Goal: Task Accomplishment & Management: Use online tool/utility

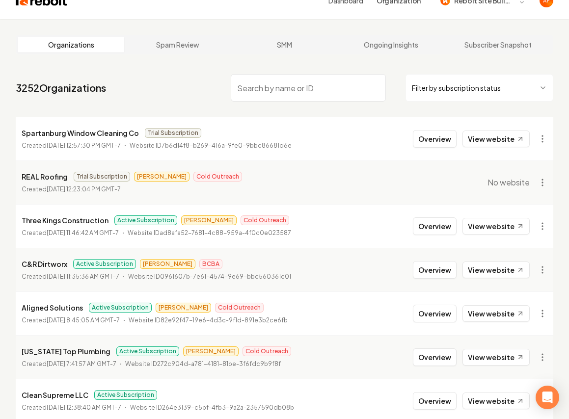
scroll to position [194, 0]
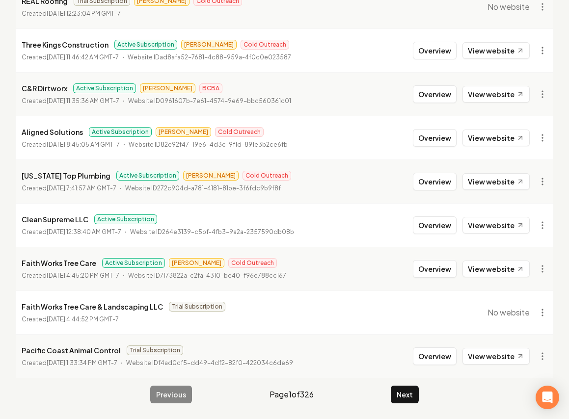
click at [391, 406] on main "Organizations Spam Review SMM Ongoing Insights Subscriber Snapshot 3252 Organiz…" at bounding box center [284, 131] width 569 height 576
click at [397, 401] on button "Next" at bounding box center [405, 395] width 28 height 18
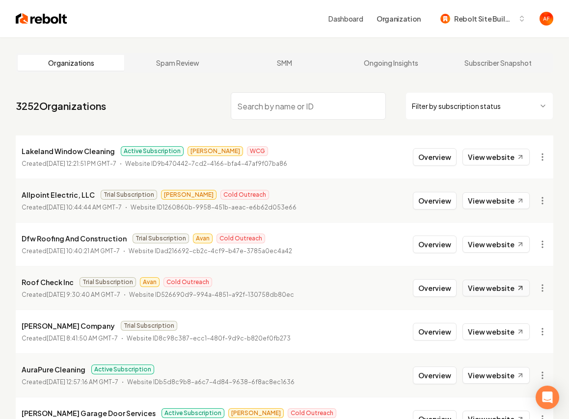
click at [487, 283] on link "View website" at bounding box center [495, 288] width 67 height 17
click at [484, 200] on link "View website" at bounding box center [495, 200] width 67 height 17
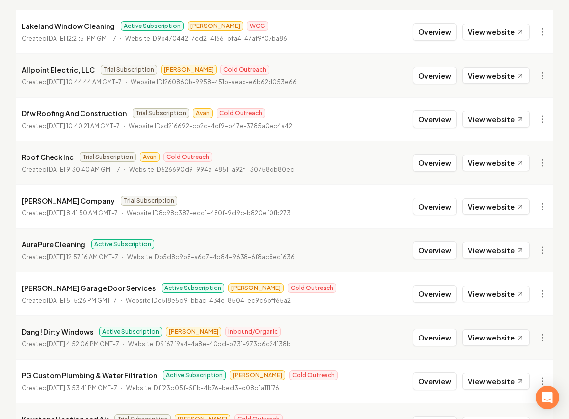
scroll to position [194, 0]
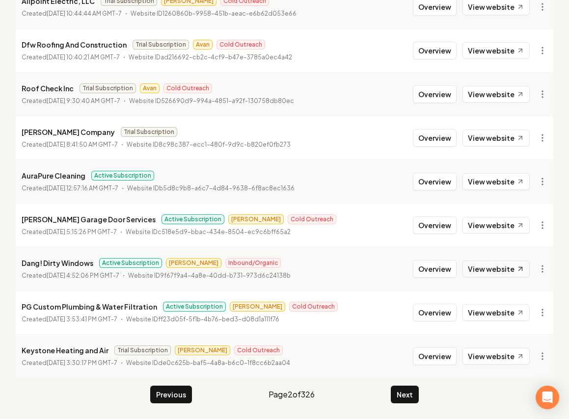
click at [484, 272] on link "View website" at bounding box center [495, 269] width 67 height 17
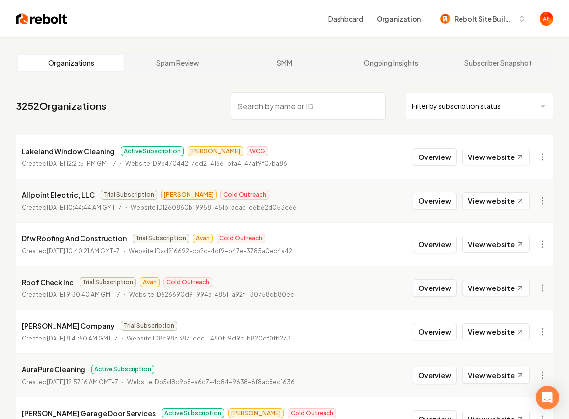
click at [285, 103] on input "search" at bounding box center [308, 105] width 155 height 27
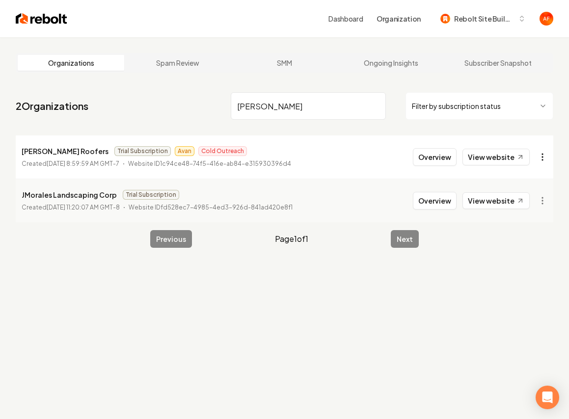
type input "[PERSON_NAME]"
click at [541, 156] on html "Dashboard Organization Rebolt Site Builder Organizations Spam Review SMM Ongoin…" at bounding box center [284, 209] width 569 height 419
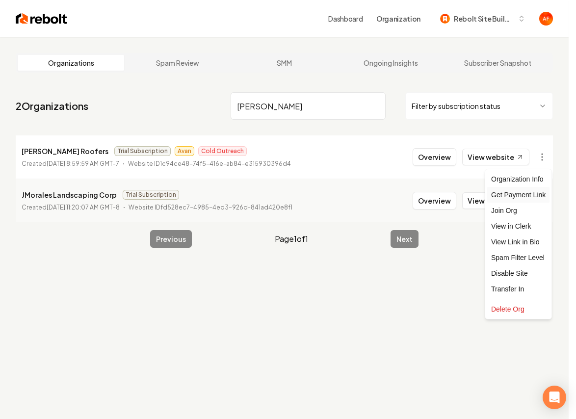
click at [508, 193] on div "Get Payment Link" at bounding box center [518, 195] width 62 height 16
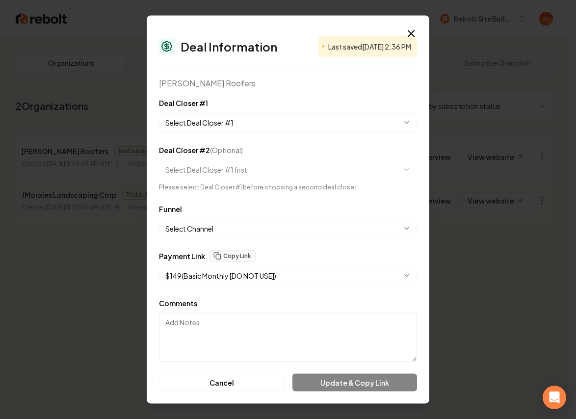
click at [274, 274] on body "**********" at bounding box center [284, 209] width 569 height 419
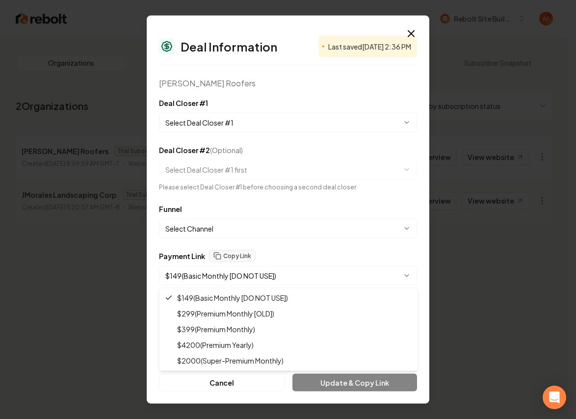
select select "**********"
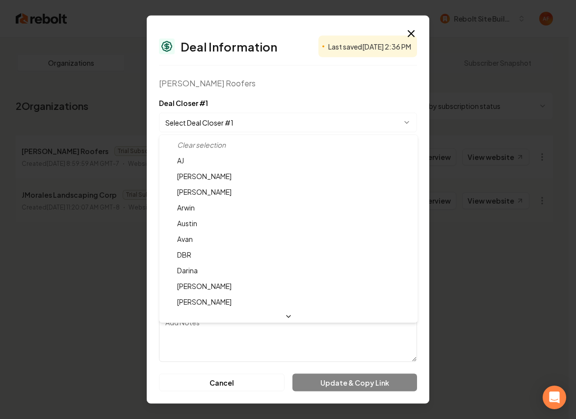
click at [253, 121] on body "**********" at bounding box center [284, 209] width 569 height 419
select select "**********"
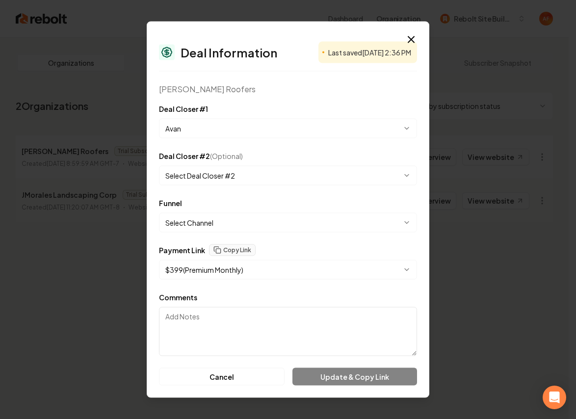
click at [200, 216] on body "**********" at bounding box center [284, 209] width 569 height 419
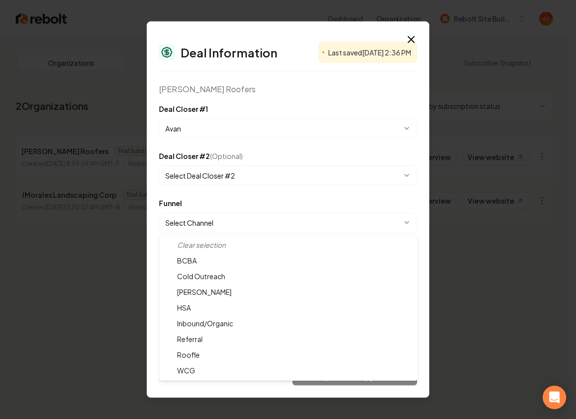
select select "**********"
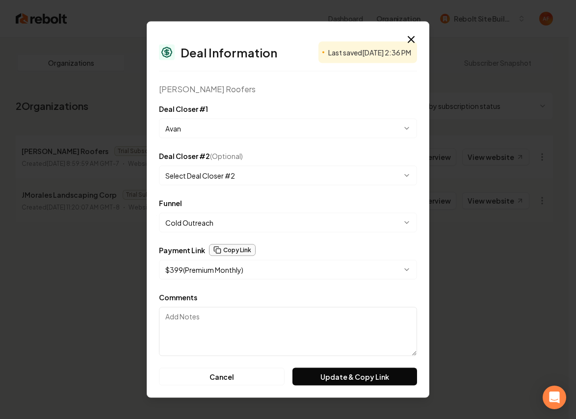
click at [227, 249] on button "Copy Link" at bounding box center [232, 250] width 47 height 12
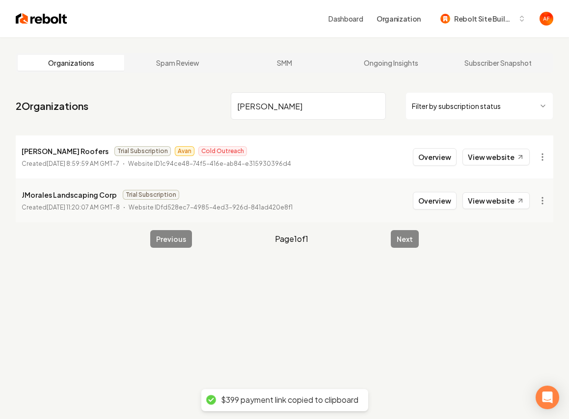
drag, startPoint x: 89, startPoint y: 117, endPoint x: 90, endPoint y: 51, distance: 66.3
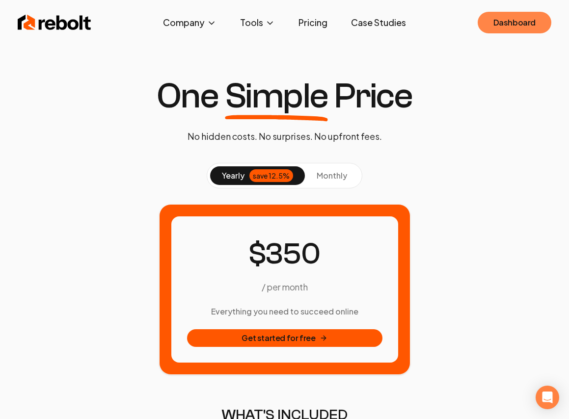
click at [520, 21] on link "Dashboard" at bounding box center [515, 23] width 74 height 22
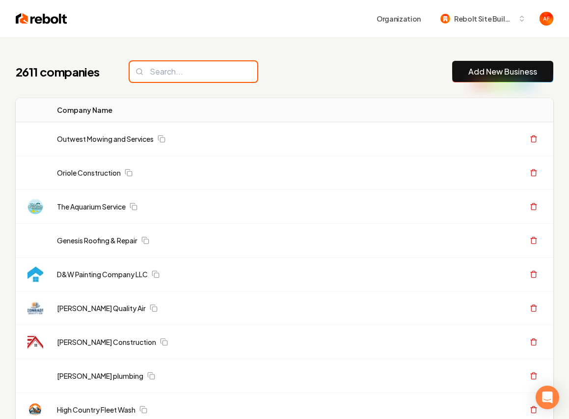
click at [227, 79] on input "search" at bounding box center [194, 71] width 128 height 21
click at [225, 77] on input "search" at bounding box center [194, 71] width 128 height 21
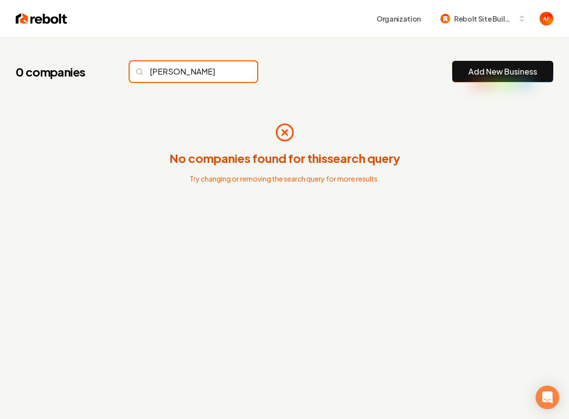
click at [190, 70] on input "peterson" at bounding box center [194, 71] width 128 height 21
click at [189, 70] on input "peterson" at bounding box center [194, 71] width 128 height 21
type input "peter"
click at [37, 20] on img at bounding box center [42, 19] width 52 height 14
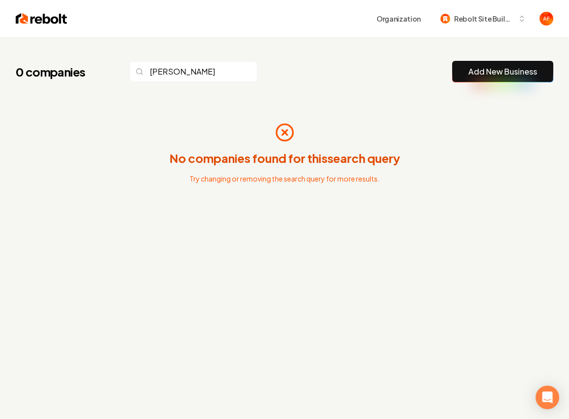
drag, startPoint x: 400, startPoint y: 126, endPoint x: 284, endPoint y: 108, distance: 116.7
click at [394, 124] on div "No companies found for this search query Try changing or removing the search qu…" at bounding box center [284, 153] width 537 height 110
click at [207, 76] on input "peter" at bounding box center [194, 71] width 128 height 21
click at [232, 73] on input "peter" at bounding box center [194, 71] width 128 height 21
drag, startPoint x: 230, startPoint y: 73, endPoint x: 229, endPoint y: 68, distance: 5.0
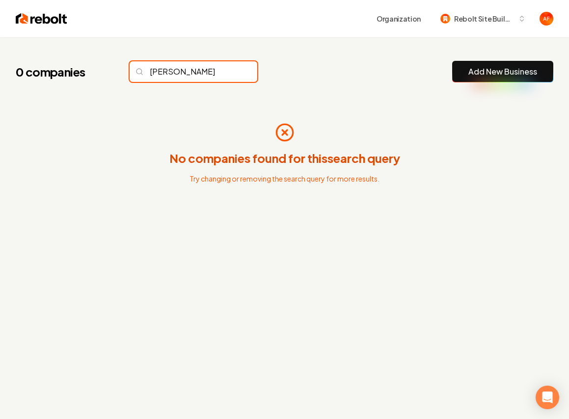
click at [229, 73] on input "peter" at bounding box center [194, 71] width 128 height 21
click at [229, 72] on input "peter" at bounding box center [194, 71] width 128 height 21
click at [230, 67] on input "peter" at bounding box center [194, 71] width 128 height 21
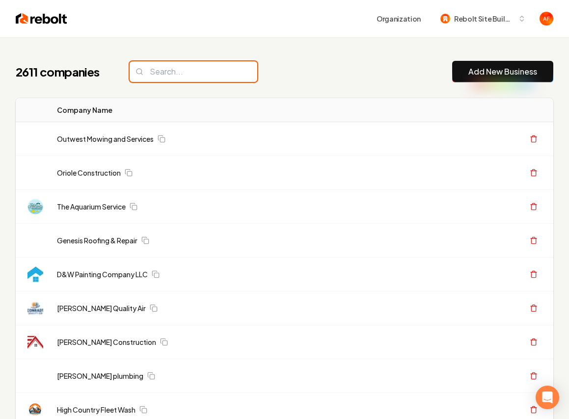
click at [229, 68] on input "search" at bounding box center [194, 71] width 128 height 21
click at [229, 69] on input "search" at bounding box center [194, 71] width 128 height 21
drag, startPoint x: 169, startPoint y: 64, endPoint x: 172, endPoint y: 68, distance: 5.3
click at [168, 66] on input "search" at bounding box center [194, 71] width 128 height 21
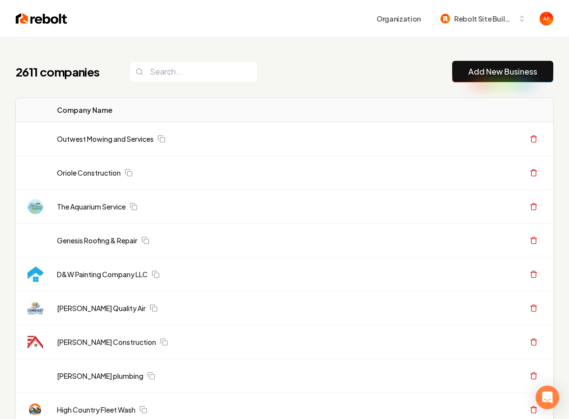
click at [506, 63] on button "Add New Business" at bounding box center [502, 72] width 101 height 22
click at [499, 81] on button "Add New Business" at bounding box center [502, 72] width 101 height 22
click at [492, 71] on link "Add New Business" at bounding box center [502, 72] width 69 height 12
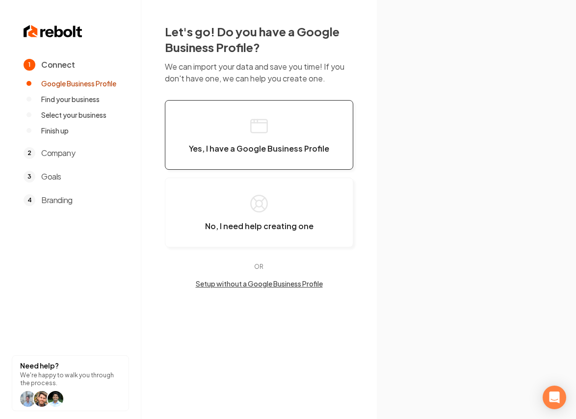
click at [218, 157] on button "Yes, I have a Google Business Profile" at bounding box center [259, 135] width 188 height 70
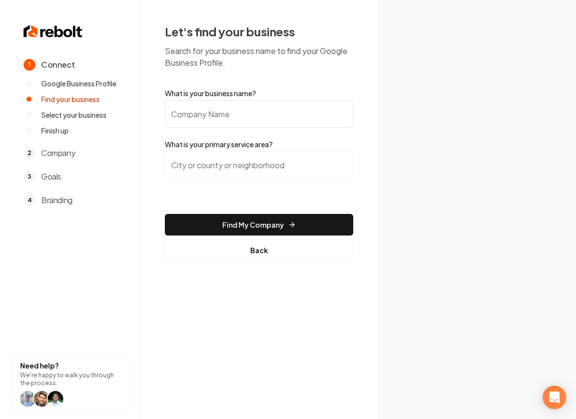
click at [210, 126] on input "What is your business name?" at bounding box center [259, 113] width 188 height 27
paste input "Peterson Hvac"
type input "Peterson Hvac"
click at [202, 165] on input "search" at bounding box center [259, 164] width 188 height 27
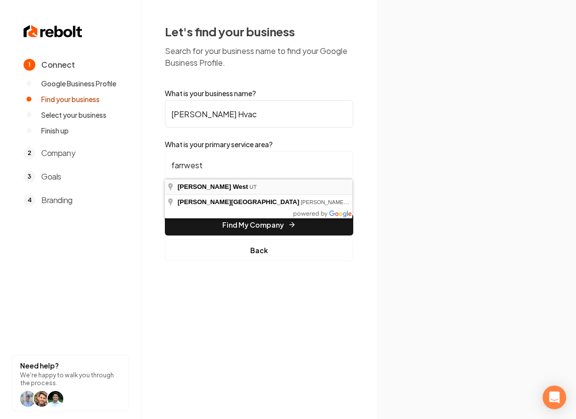
type input "Farr West, UT"
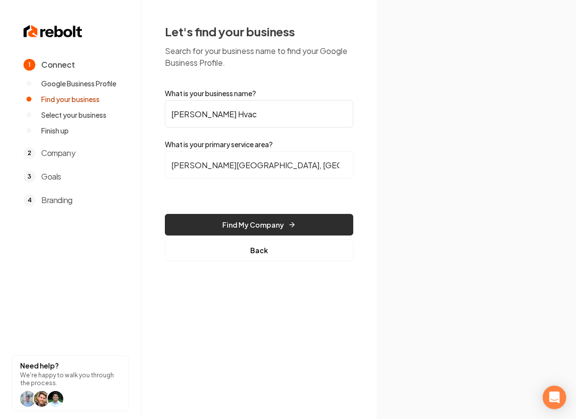
click at [250, 217] on button "Find My Company" at bounding box center [259, 225] width 188 height 22
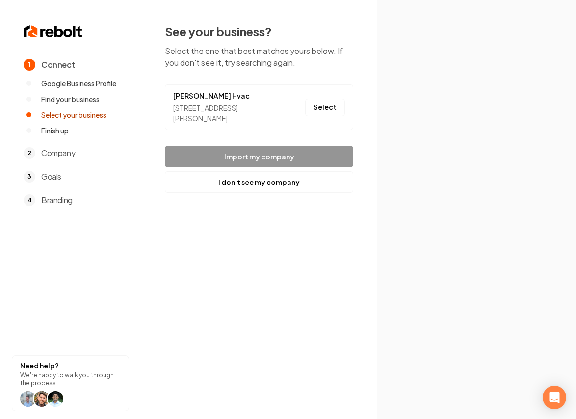
drag, startPoint x: 333, startPoint y: 112, endPoint x: 284, endPoint y: 148, distance: 60.8
click at [332, 112] on button "Select" at bounding box center [325, 108] width 40 height 18
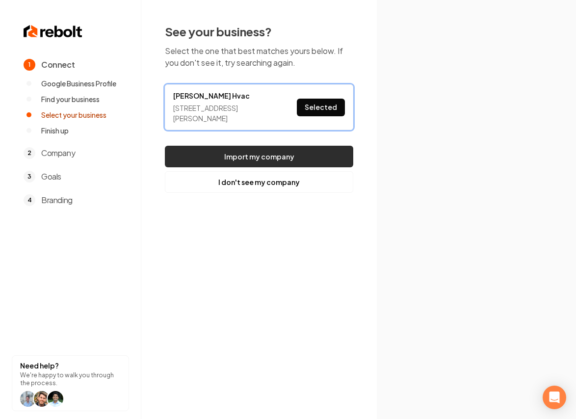
click at [283, 151] on button "Import my company" at bounding box center [259, 157] width 188 height 22
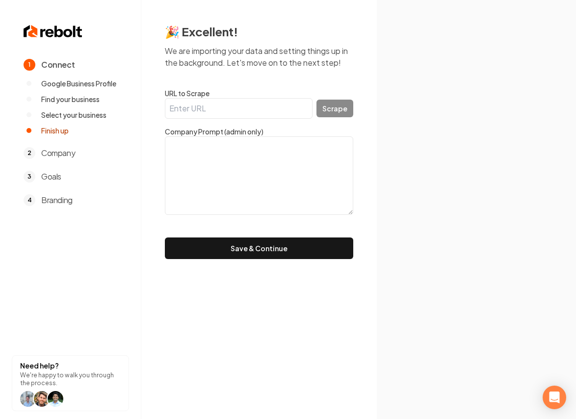
click at [266, 116] on input "URL to Scrape" at bounding box center [239, 108] width 148 height 21
click at [270, 247] on button "Save & Continue" at bounding box center [259, 249] width 188 height 22
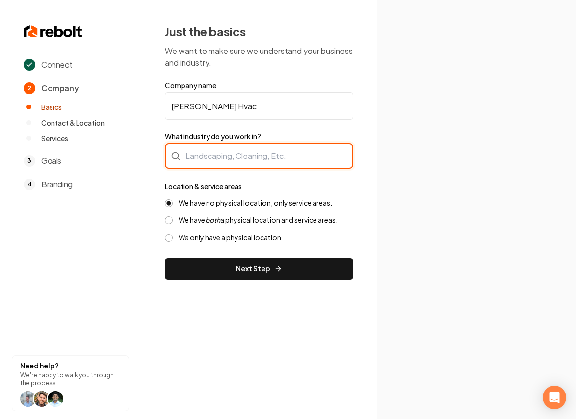
click at [242, 161] on div at bounding box center [259, 156] width 188 height 26
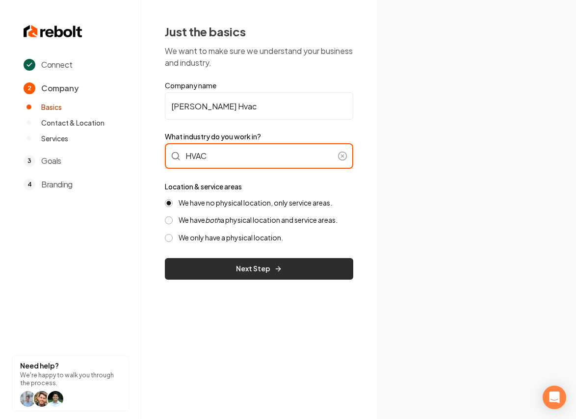
type input "HVAC"
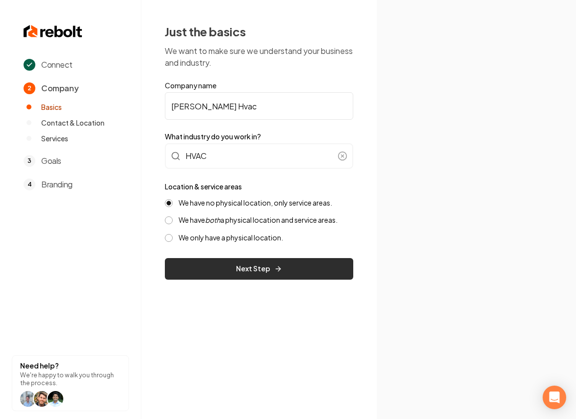
click at [228, 273] on button "Next Step" at bounding box center [259, 269] width 188 height 22
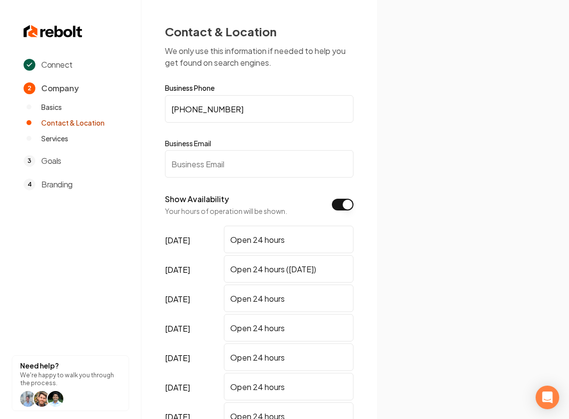
click at [240, 157] on input "Business Email" at bounding box center [259, 163] width 188 height 27
type input "Test@test.com"
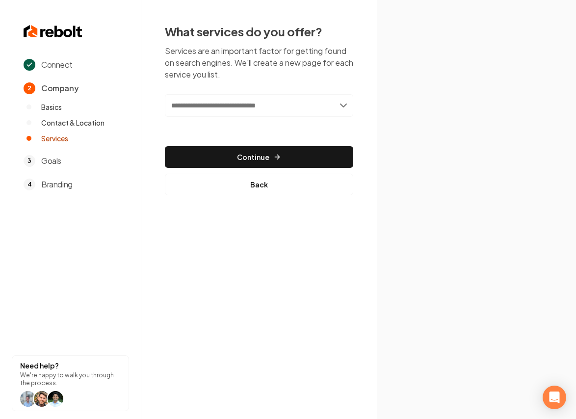
drag, startPoint x: 224, startPoint y: 82, endPoint x: 222, endPoint y: 104, distance: 22.2
click at [223, 85] on div "What services do you offer? Services are an important factor for getting found …" at bounding box center [259, 110] width 188 height 172
click at [222, 109] on input "text" at bounding box center [259, 105] width 188 height 23
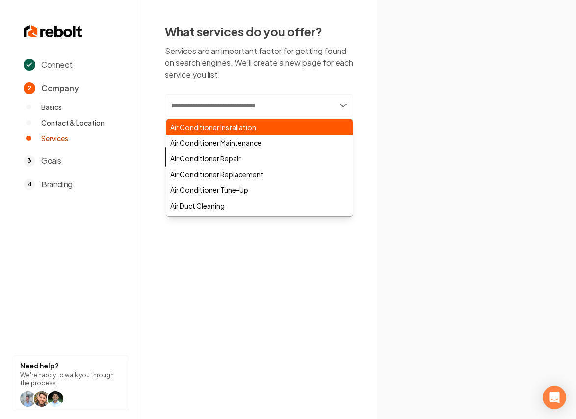
click at [214, 131] on div "Air Conditioner Installation" at bounding box center [259, 127] width 187 height 16
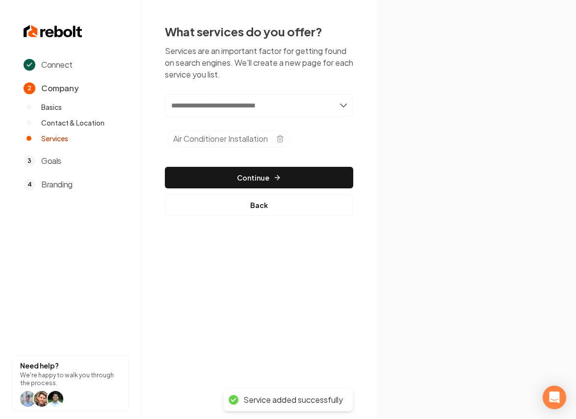
click at [316, 115] on input "text" at bounding box center [259, 105] width 188 height 23
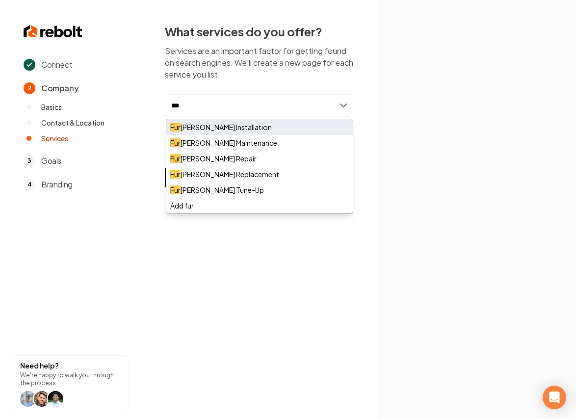
type input "***"
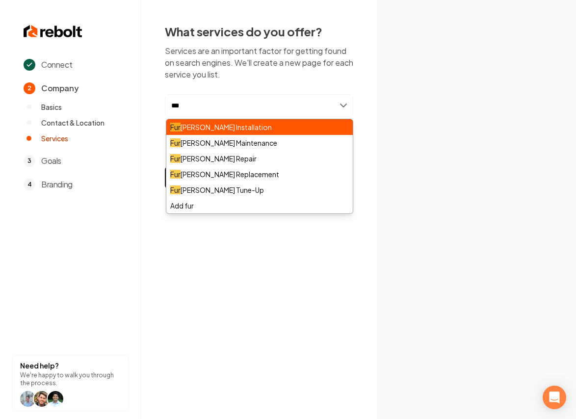
click at [210, 124] on div "Fur nace Installation" at bounding box center [259, 127] width 187 height 16
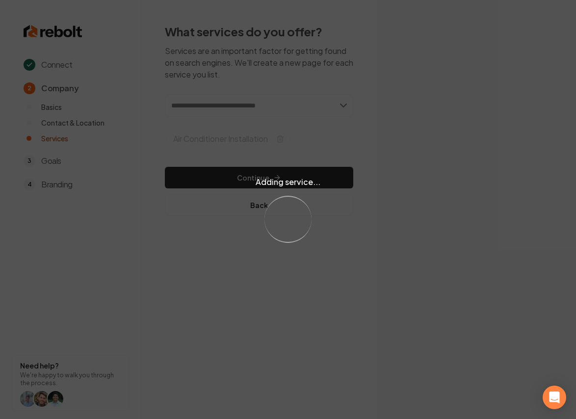
drag, startPoint x: 260, startPoint y: 171, endPoint x: 293, endPoint y: 119, distance: 61.4
click at [260, 170] on div "Adding service... Loading..." at bounding box center [288, 209] width 576 height 419
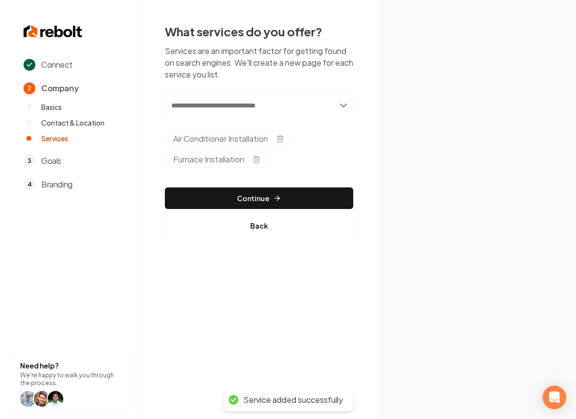
click at [255, 99] on input "text" at bounding box center [259, 105] width 188 height 23
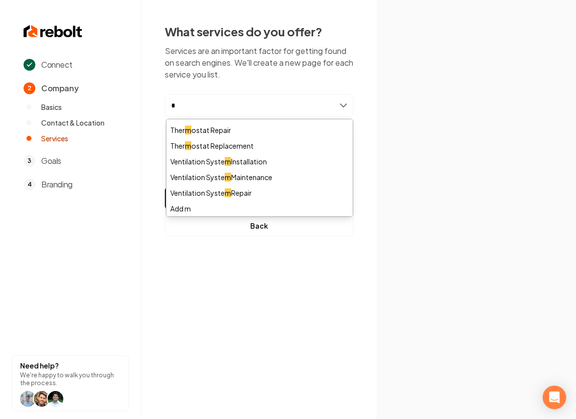
scroll to position [76, 0]
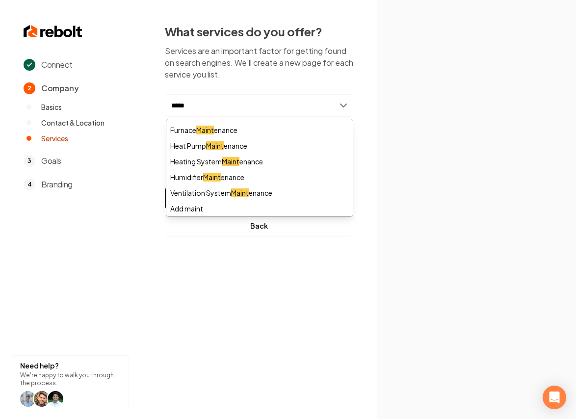
click at [187, 107] on input "*****" at bounding box center [259, 105] width 188 height 23
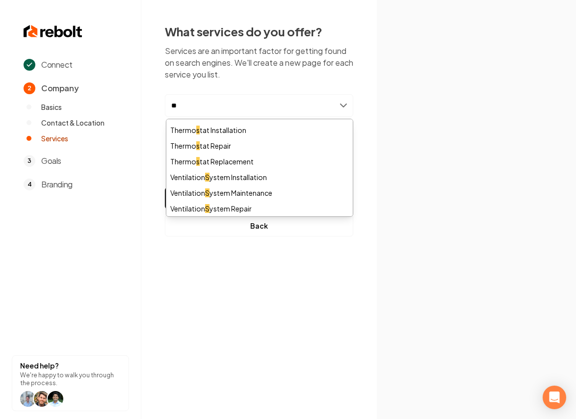
scroll to position [0, 0]
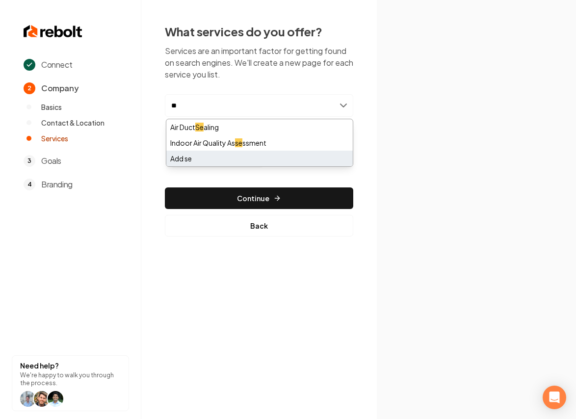
type input "*"
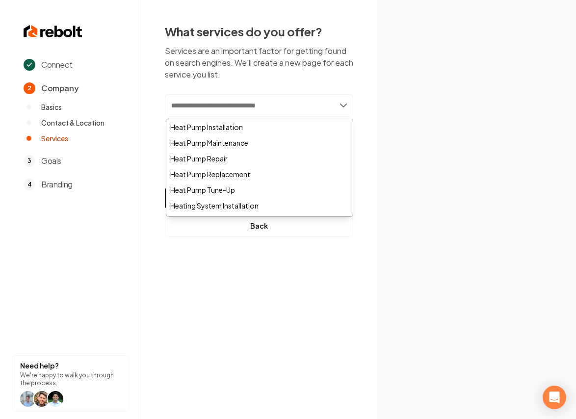
scroll to position [444, 0]
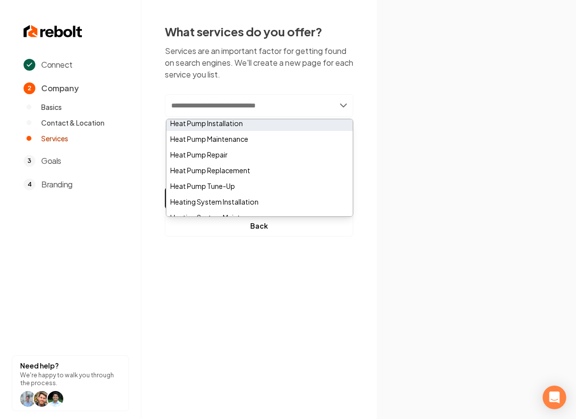
click at [255, 130] on div "Heat Pump Installation" at bounding box center [259, 123] width 187 height 16
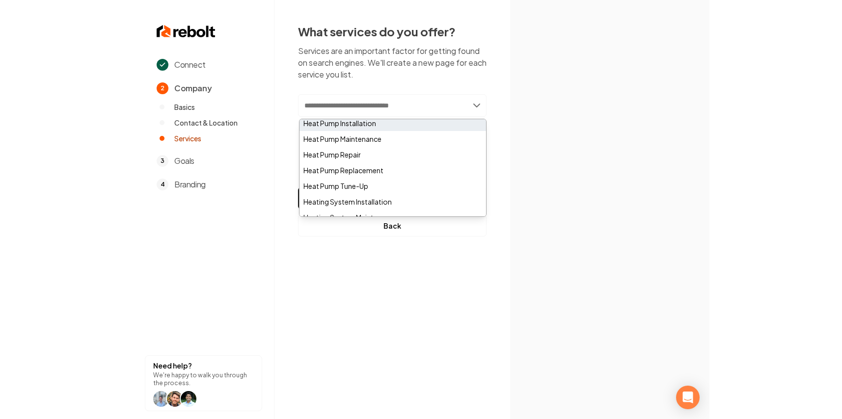
scroll to position [0, 0]
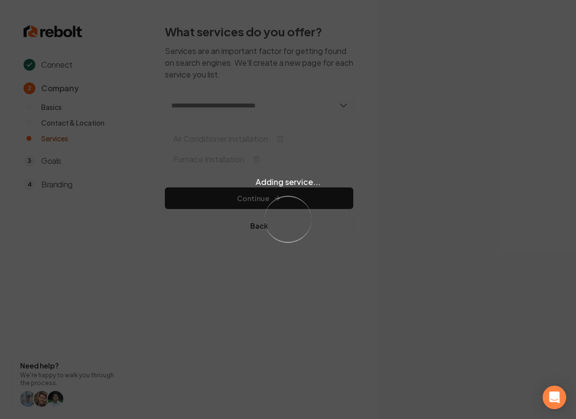
click at [303, 202] on div "Loading..." at bounding box center [288, 219] width 62 height 62
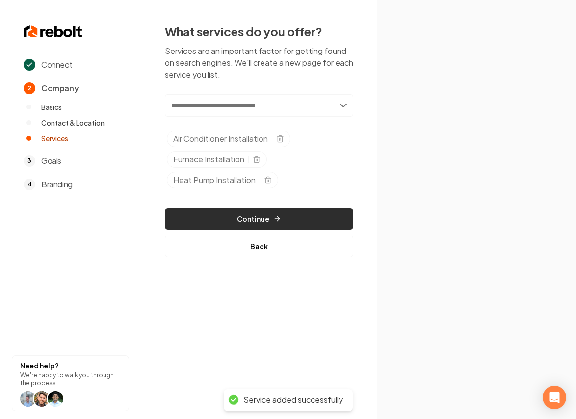
click at [270, 213] on button "Continue" at bounding box center [259, 219] width 188 height 22
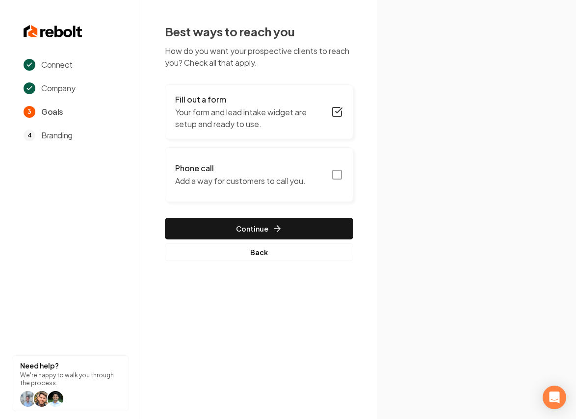
click at [298, 161] on button "Phone call Add a way for customers to call you." at bounding box center [259, 174] width 188 height 55
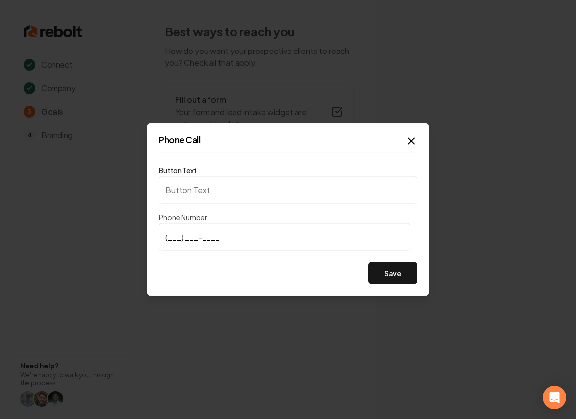
type input "Call us"
type input "(801) 388-1913"
click at [383, 280] on button "Save" at bounding box center [393, 274] width 49 height 22
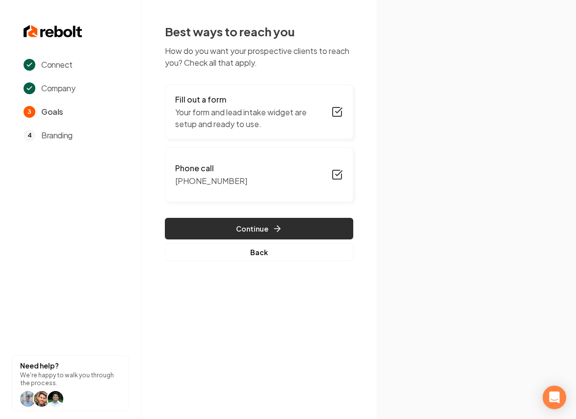
click at [281, 229] on icon "button" at bounding box center [277, 229] width 10 height 10
drag, startPoint x: 311, startPoint y: 235, endPoint x: 339, endPoint y: 235, distance: 27.5
click at [313, 235] on button "Continue" at bounding box center [259, 229] width 188 height 22
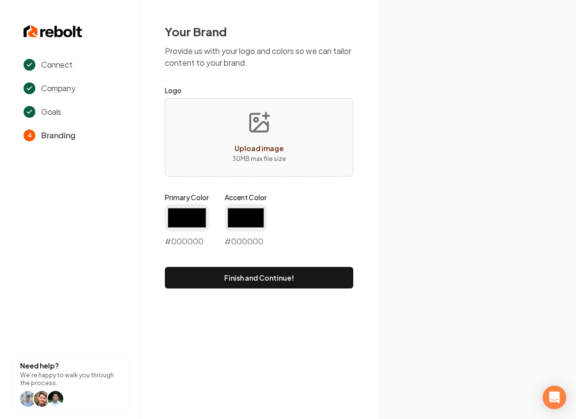
type input "#194d33"
type input "#70be00"
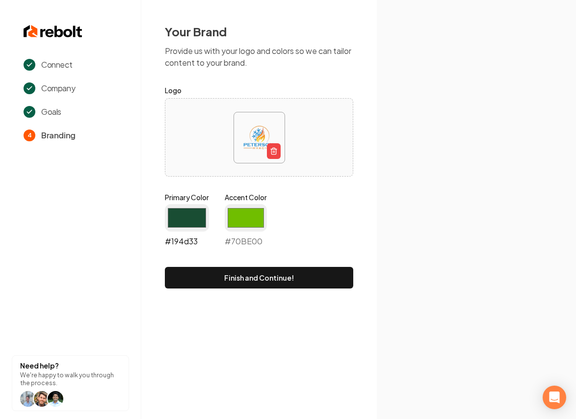
click at [194, 214] on input "#194d33" at bounding box center [187, 217] width 44 height 27
type input "#1e88c4"
click at [241, 211] on input "#70be00" at bounding box center [246, 217] width 42 height 27
type input "#f8a229"
drag, startPoint x: 348, startPoint y: 214, endPoint x: 341, endPoint y: 264, distance: 50.6
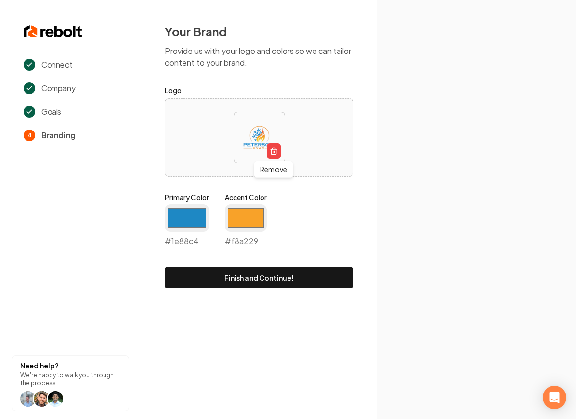
click at [347, 214] on div "Primary Color #1e88c4 #1e88c4 Accent Color #f8a229 #f8a229" at bounding box center [259, 221] width 188 height 59
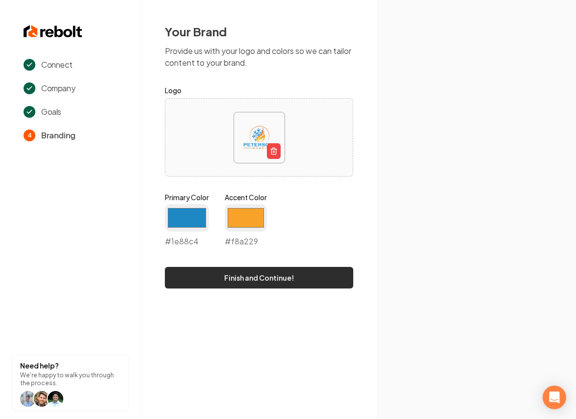
click at [330, 286] on button "Finish and Continue!" at bounding box center [259, 278] width 188 height 22
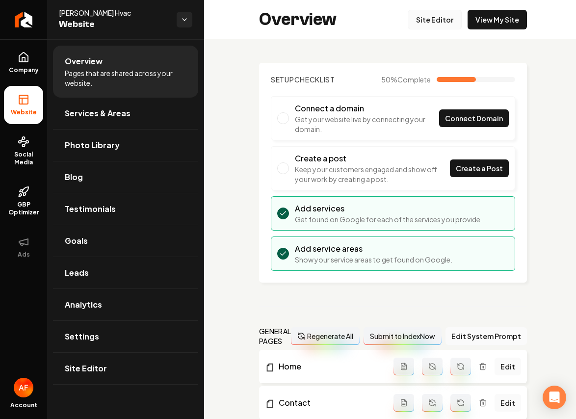
click at [441, 17] on link "Site Editor" at bounding box center [435, 20] width 54 height 20
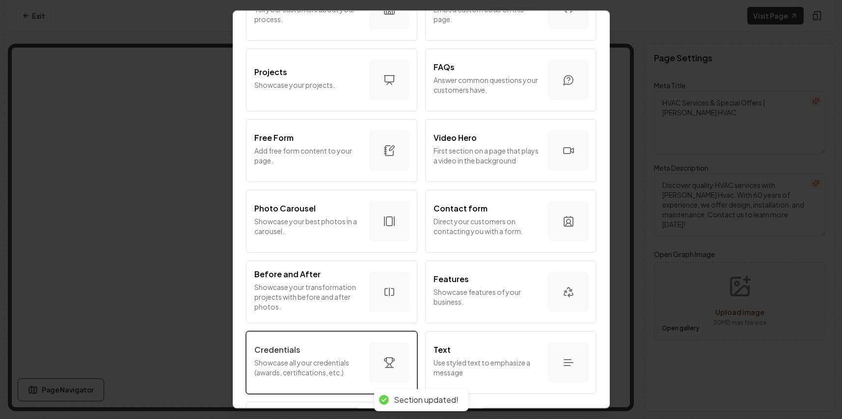
scroll to position [528, 0]
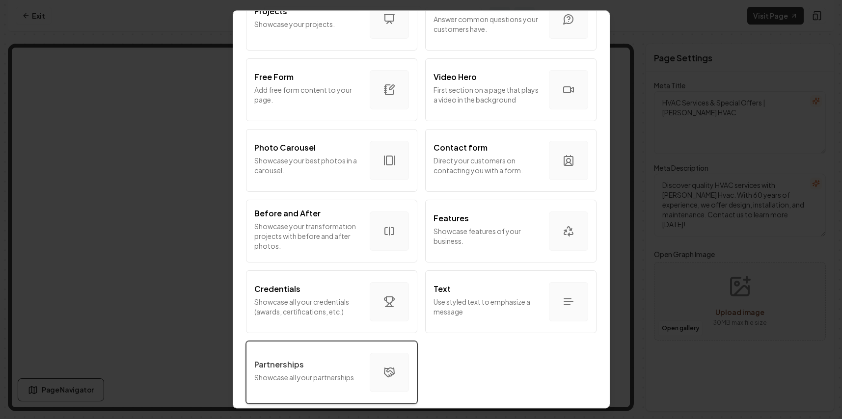
click at [309, 359] on div "Partnerships" at bounding box center [307, 365] width 107 height 12
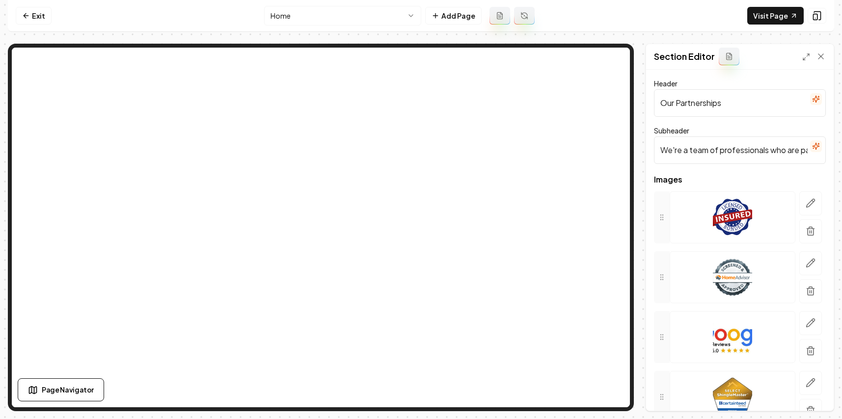
click at [568, 153] on input "We're a team of professionals who are passionate about what we do." at bounding box center [740, 149] width 172 height 27
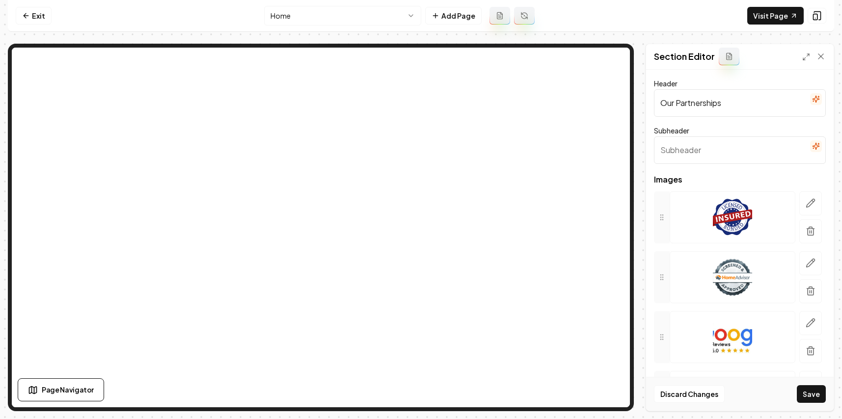
click at [568, 103] on input "Our Partnerships" at bounding box center [740, 102] width 172 height 27
type input "Brands we Services"
click at [568, 207] on icon "button" at bounding box center [810, 203] width 10 height 10
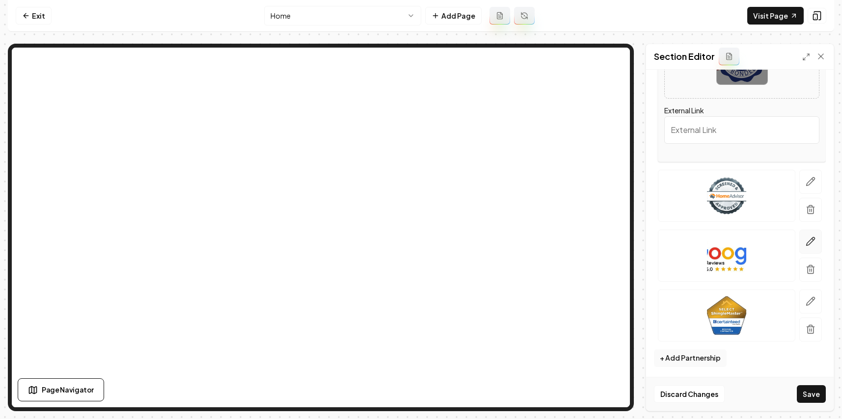
scroll to position [193, 0]
click at [568, 181] on icon "button" at bounding box center [810, 180] width 10 height 10
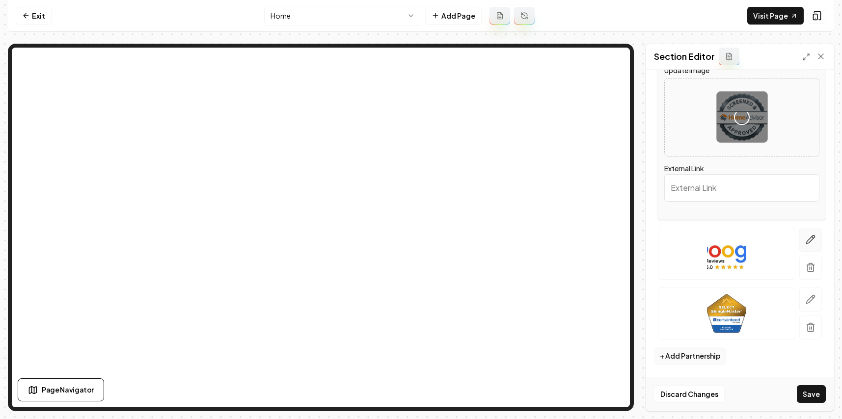
click at [568, 236] on icon "button" at bounding box center [810, 240] width 10 height 10
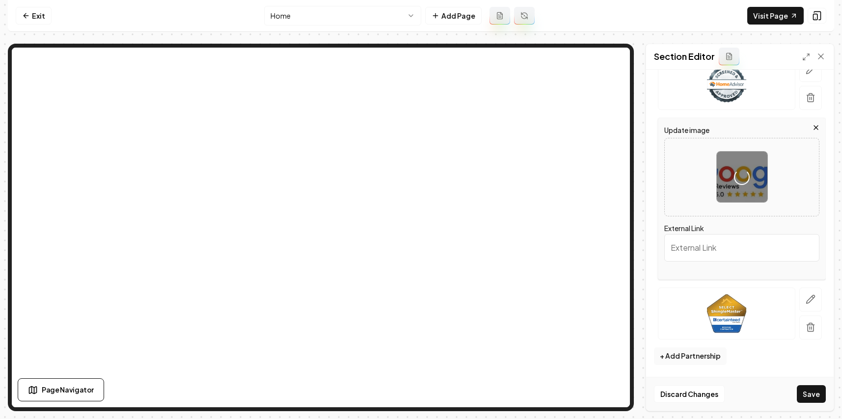
drag, startPoint x: 805, startPoint y: 302, endPoint x: 838, endPoint y: 300, distance: 32.9
click at [568, 302] on icon "button" at bounding box center [810, 300] width 10 height 10
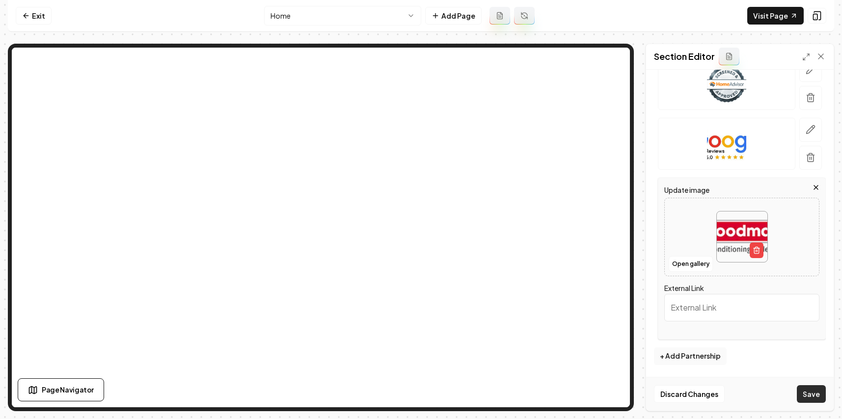
click at [568, 388] on button "Save" at bounding box center [811, 394] width 29 height 18
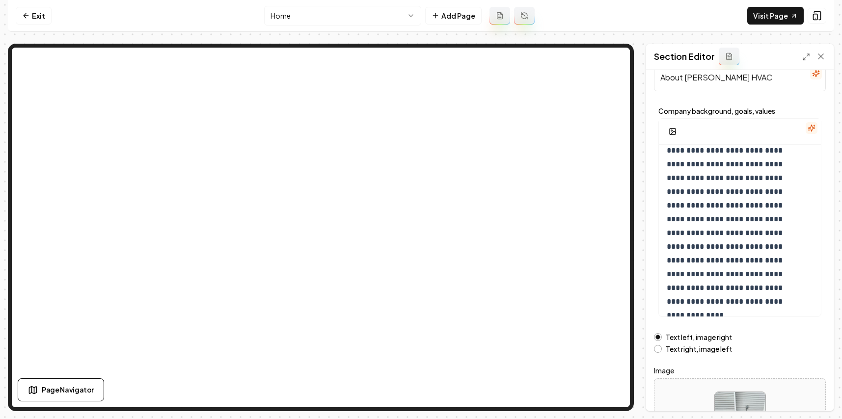
scroll to position [111, 0]
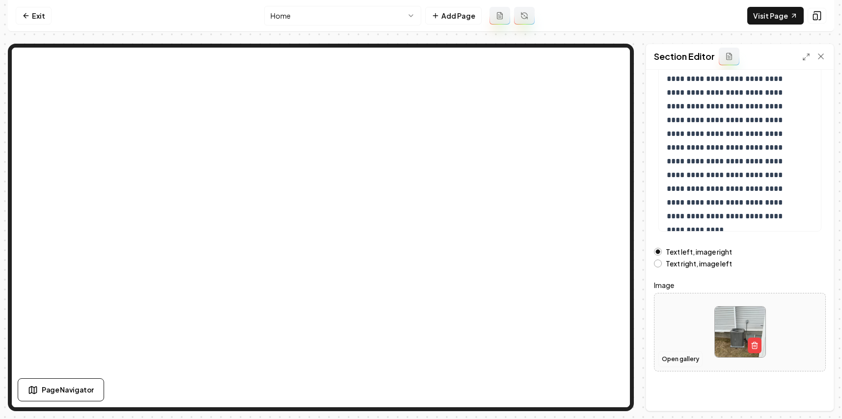
click at [568, 364] on button "Open gallery" at bounding box center [680, 359] width 44 height 16
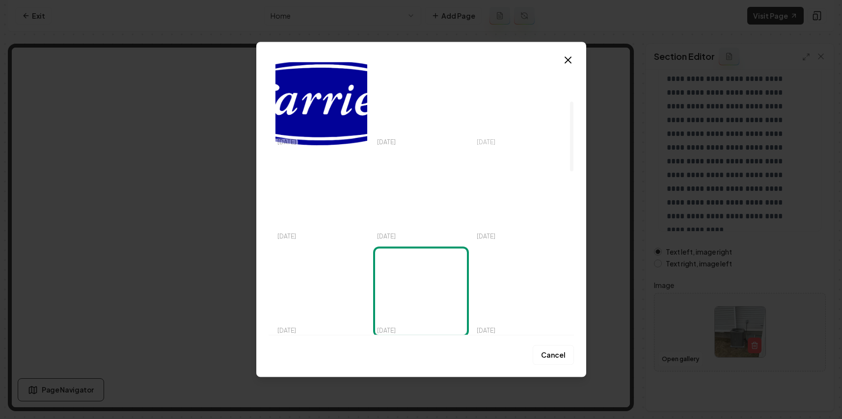
scroll to position [84, 0]
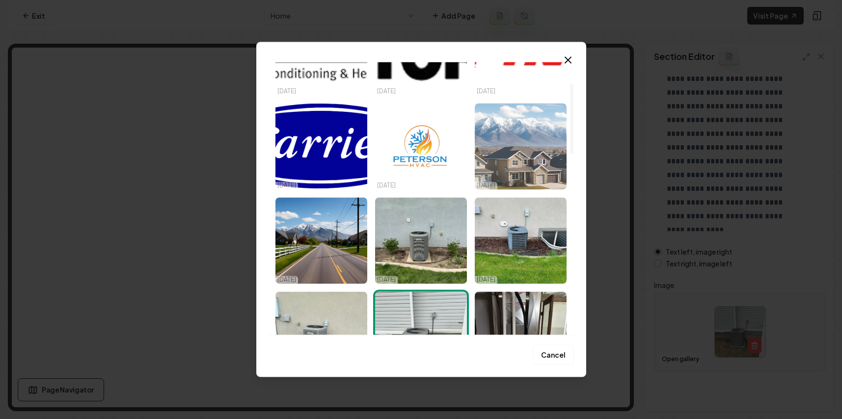
click at [542, 149] on img "Select image image_68e57dee5c7cd75eb8b46dcc.jpeg" at bounding box center [521, 146] width 92 height 86
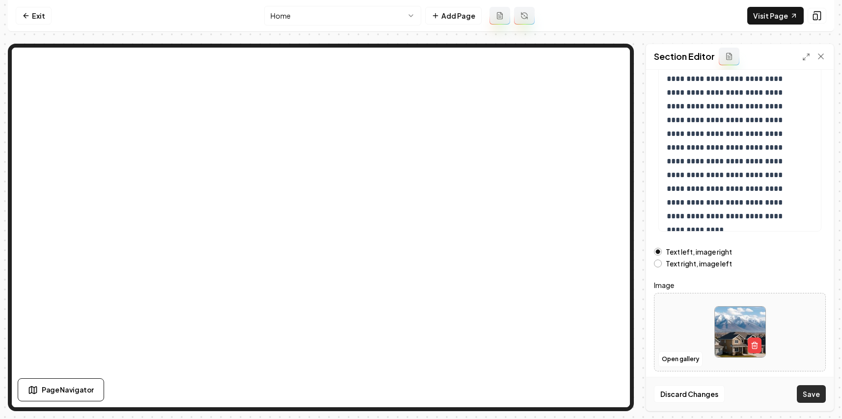
click at [568, 392] on button "Save" at bounding box center [811, 394] width 29 height 18
click at [568, 359] on button "Open gallery" at bounding box center [680, 359] width 44 height 16
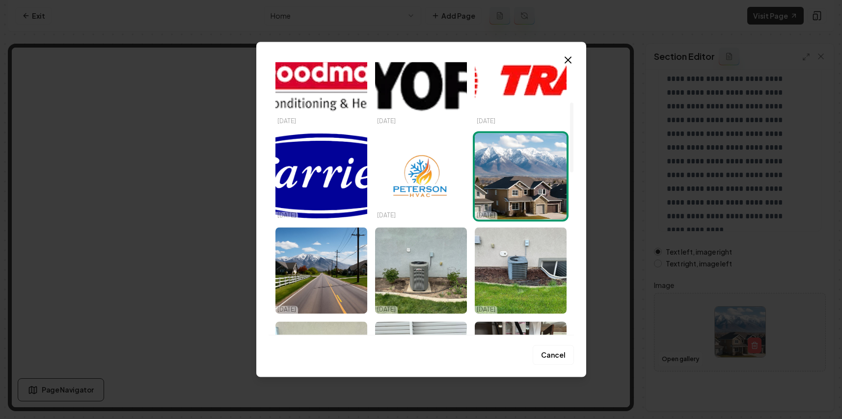
scroll to position [0, 0]
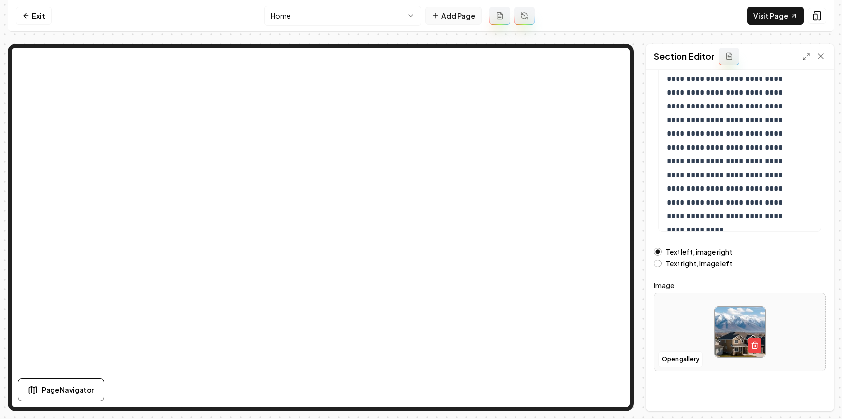
click at [445, 9] on button "Add Page" at bounding box center [453, 16] width 56 height 18
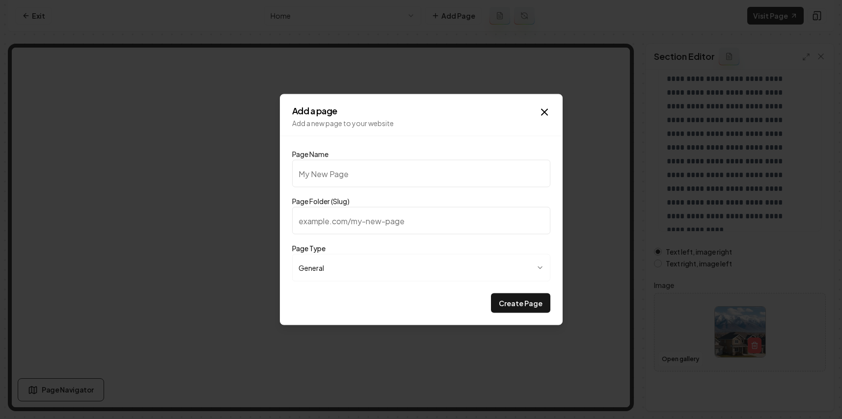
type input "P"
type input "p"
type input "PR"
type input "pr"
type input "PRi"
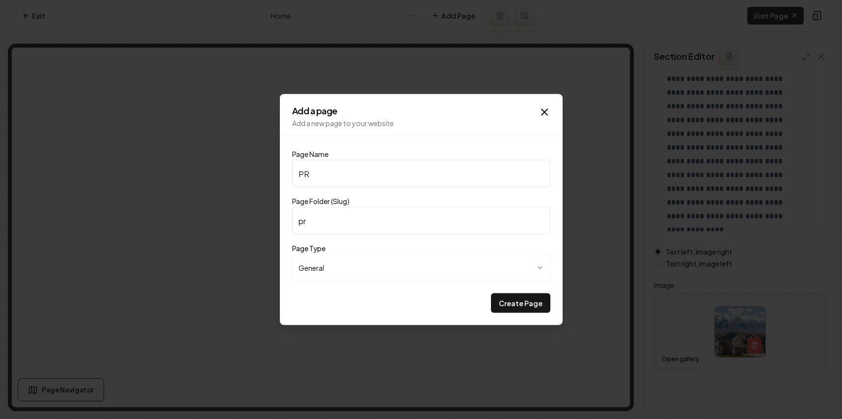
type input "pri"
type input "PRic"
type input "pric"
type input "PRici"
type input "prici"
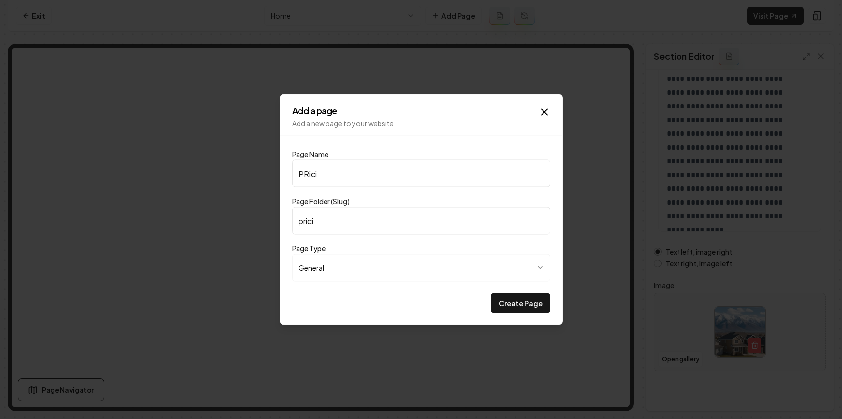
type input "PRicin"
type input "pricin"
type input "PRicing"
type input "pricing"
drag, startPoint x: 307, startPoint y: 174, endPoint x: 395, endPoint y: 138, distance: 94.7
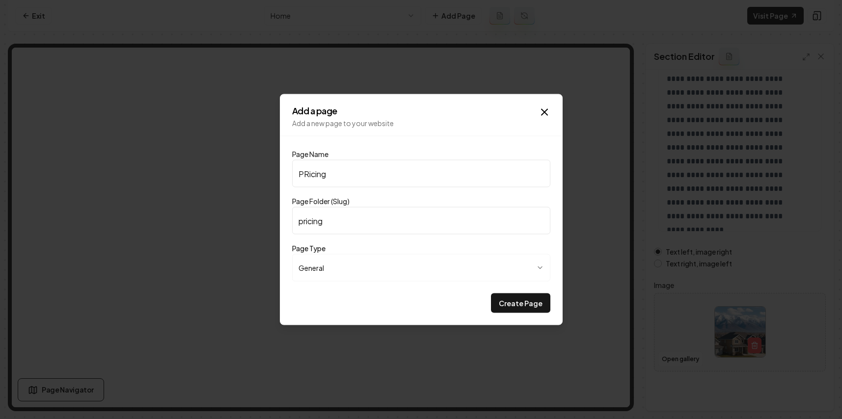
click at [307, 174] on input "PRicing" at bounding box center [421, 173] width 258 height 27
type input "Picing"
type input "picing"
type input "Pricing"
type input "pricing"
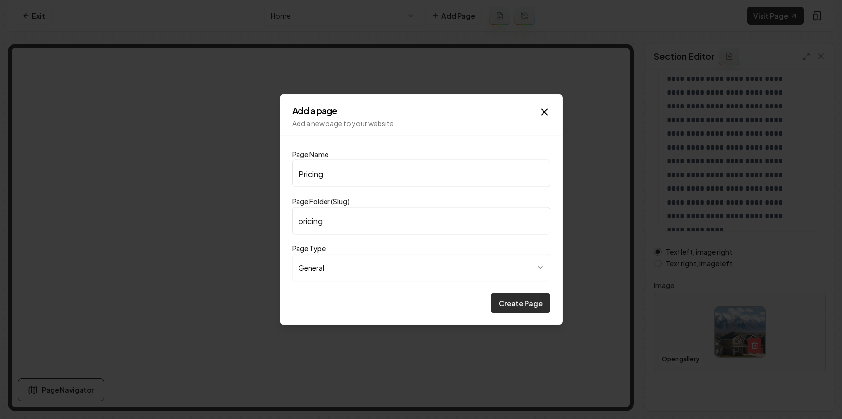
type input "Pricing"
click at [521, 296] on button "Create Page" at bounding box center [520, 304] width 59 height 20
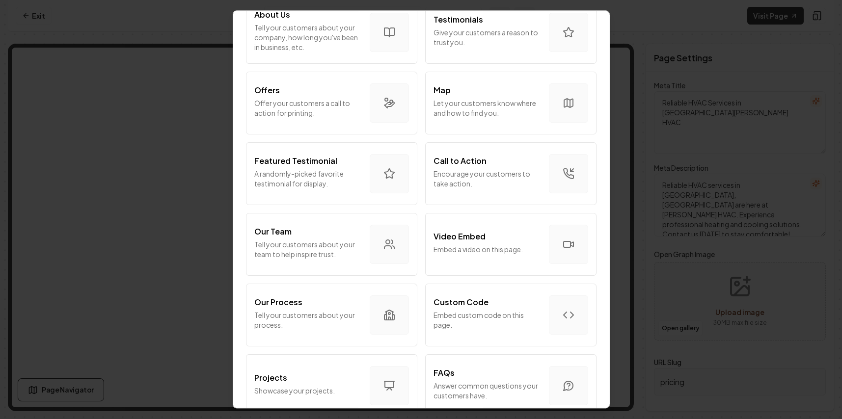
scroll to position [171, 0]
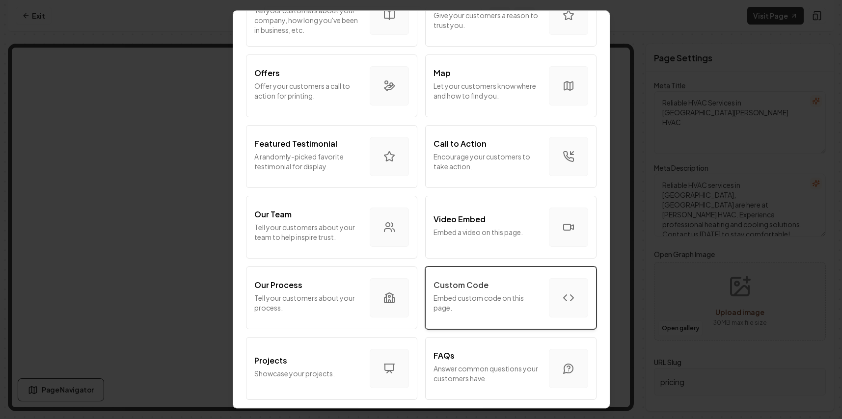
click at [519, 290] on div "Custom Code" at bounding box center [486, 285] width 107 height 12
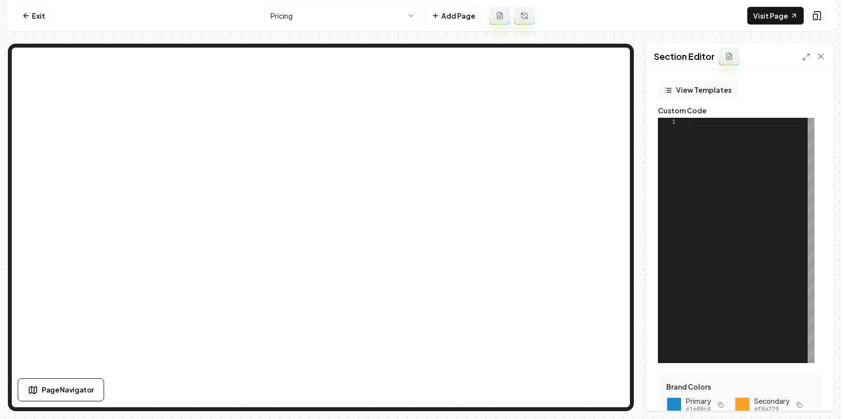
click at [568, 89] on button "View Templates" at bounding box center [698, 90] width 80 height 18
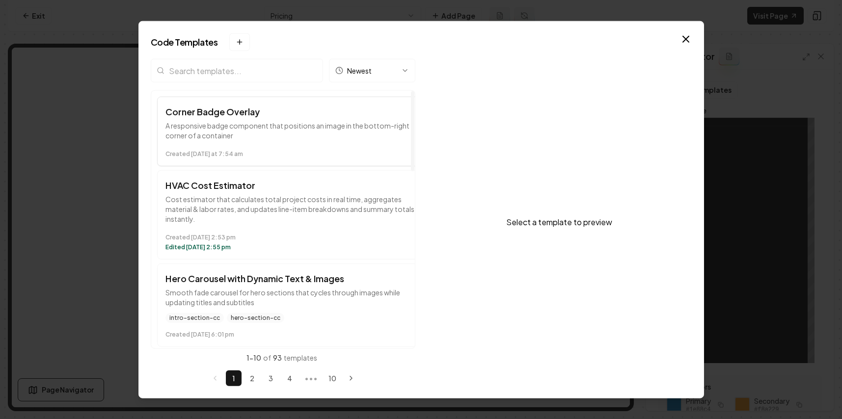
click at [243, 105] on h3 "Corner Badge Overlay" at bounding box center [291, 112] width 253 height 14
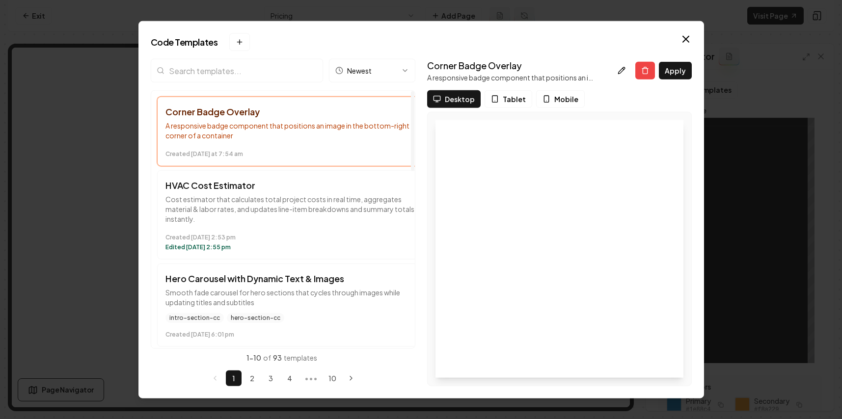
click at [252, 73] on input "search" at bounding box center [237, 71] width 172 height 24
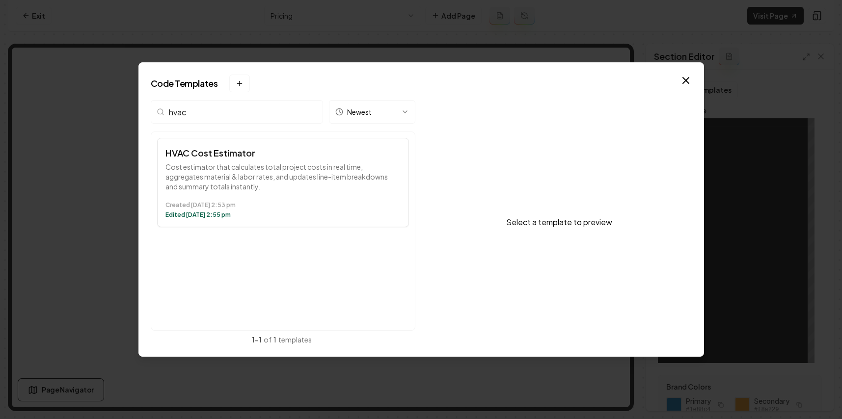
type input "hvac"
click at [245, 170] on p "Cost estimator that calculates total project costs in real time, aggregates mat…" at bounding box center [282, 176] width 235 height 29
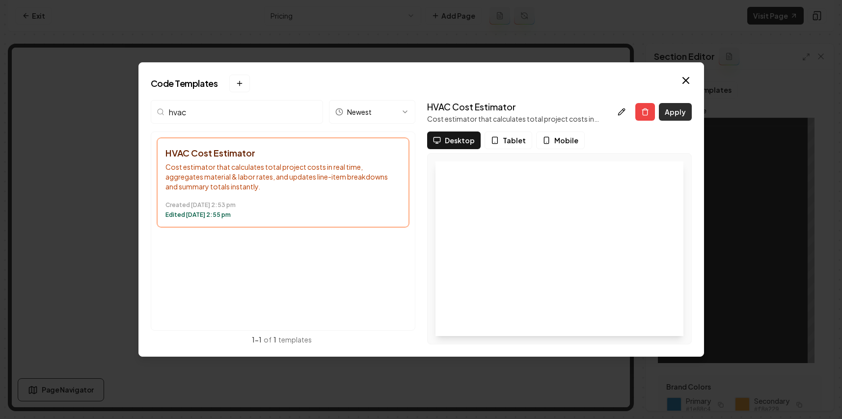
click at [568, 111] on button "Apply" at bounding box center [675, 112] width 33 height 18
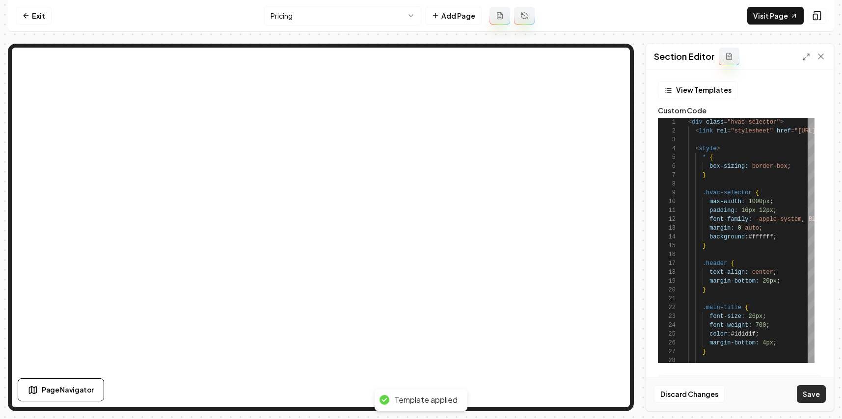
click at [568, 396] on button "Save" at bounding box center [811, 394] width 29 height 18
click at [30, 14] on link "Exit" at bounding box center [34, 16] width 36 height 18
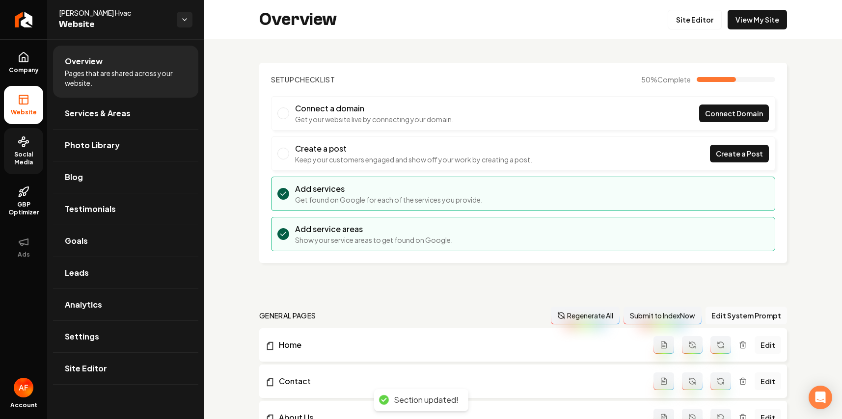
click at [21, 161] on span "Social Media" at bounding box center [23, 159] width 39 height 16
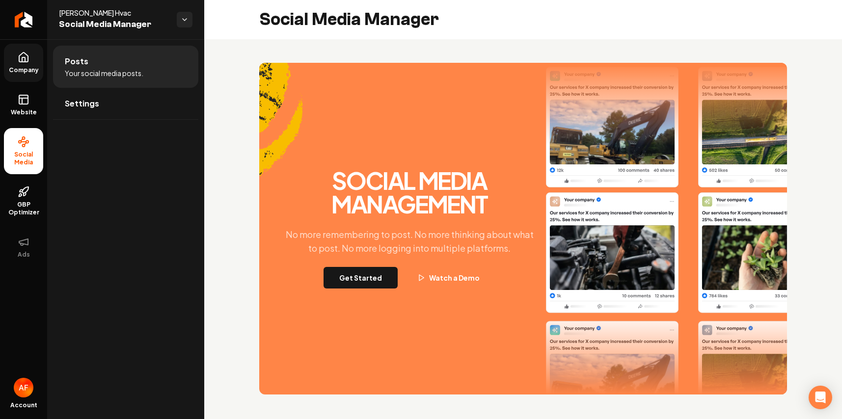
click at [25, 50] on link "Company" at bounding box center [23, 63] width 39 height 38
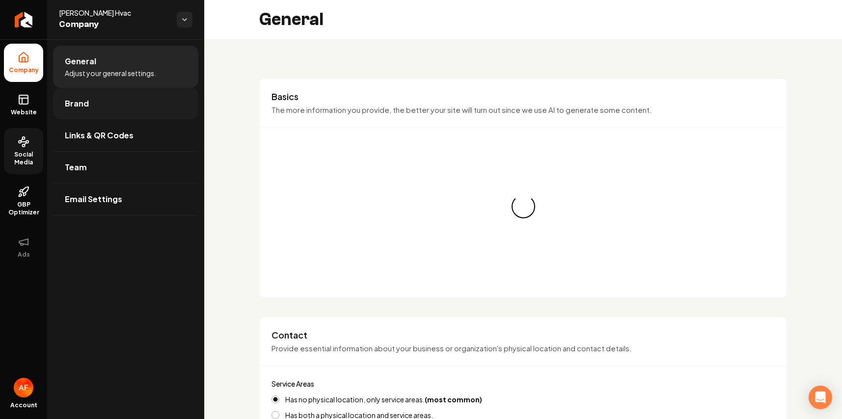
click at [77, 104] on span "Brand" at bounding box center [77, 104] width 24 height 12
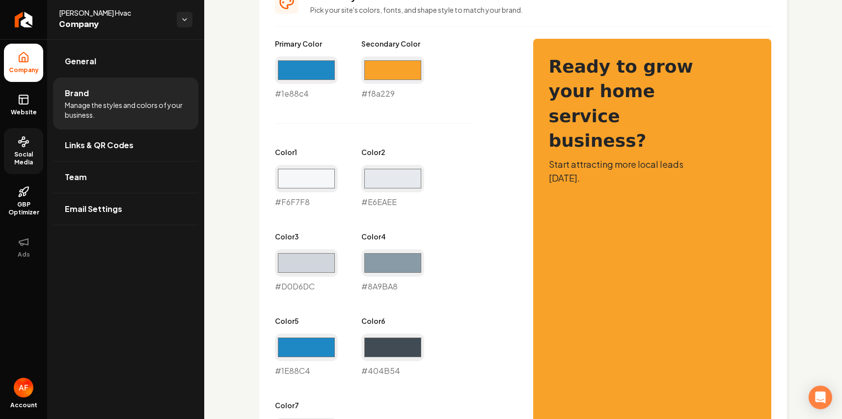
scroll to position [471, 0]
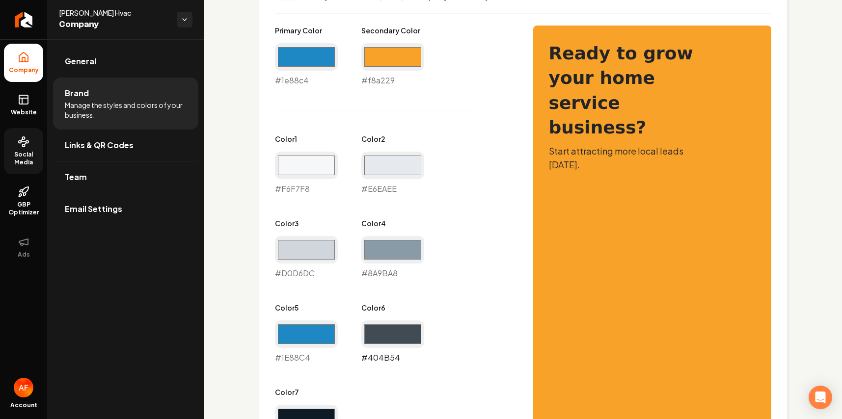
click at [400, 327] on input "#404b54" at bounding box center [392, 334] width 63 height 27
type input "#1f88c4"
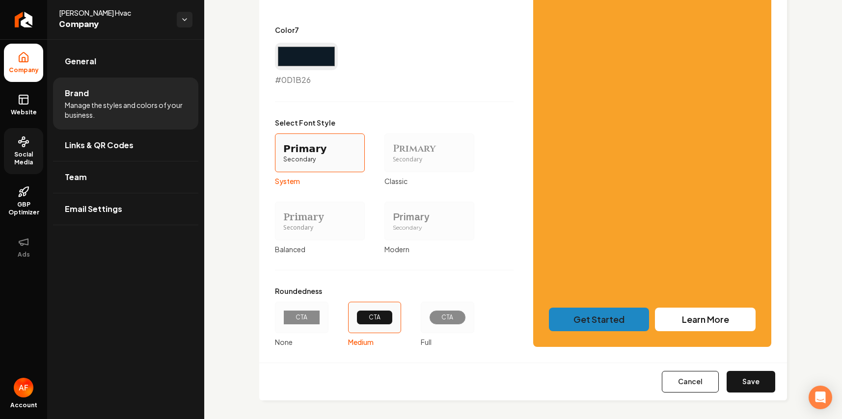
scroll to position [838, 0]
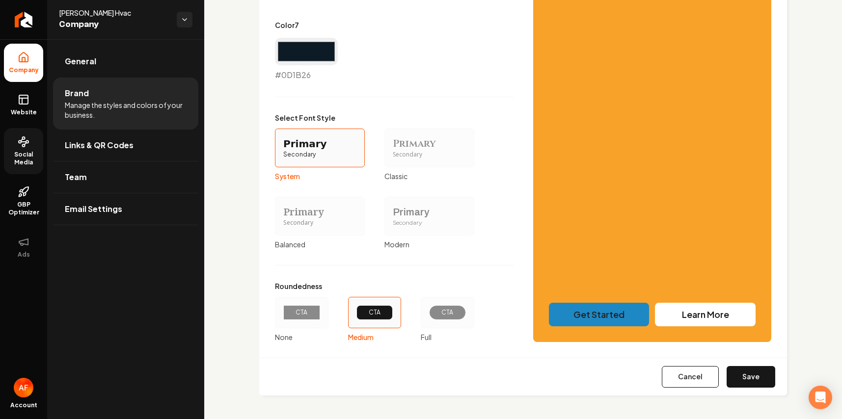
click at [440, 309] on div "CTA" at bounding box center [447, 313] width 20 height 8
click at [428, 309] on button "CTA Full" at bounding box center [424, 313] width 8 height 8
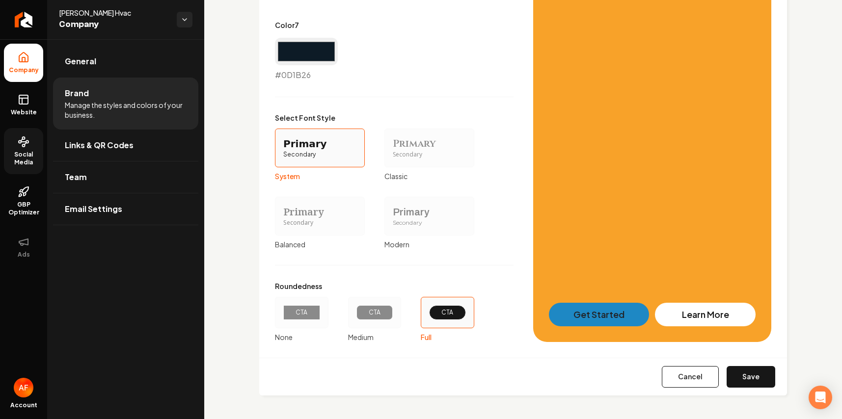
click at [568, 379] on button "Save" at bounding box center [750, 377] width 49 height 22
type input "#f6f7f8"
type input "#e6eaee"
type input "#d0d6dc"
type input "#8a9ba8"
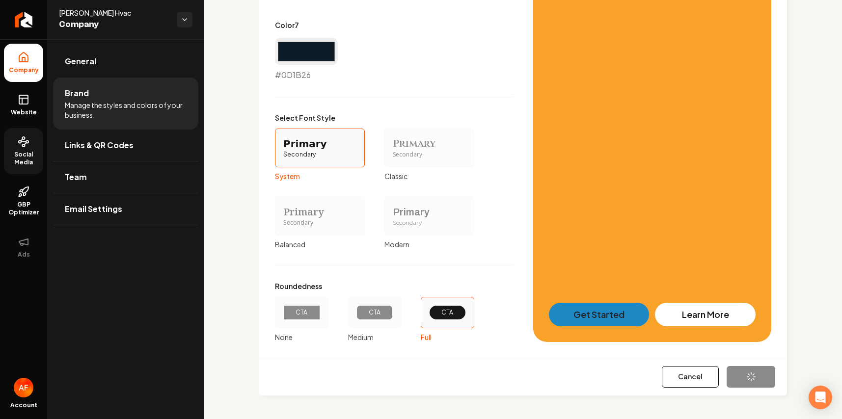
type input "#1e88c4"
type input "#0d1b26"
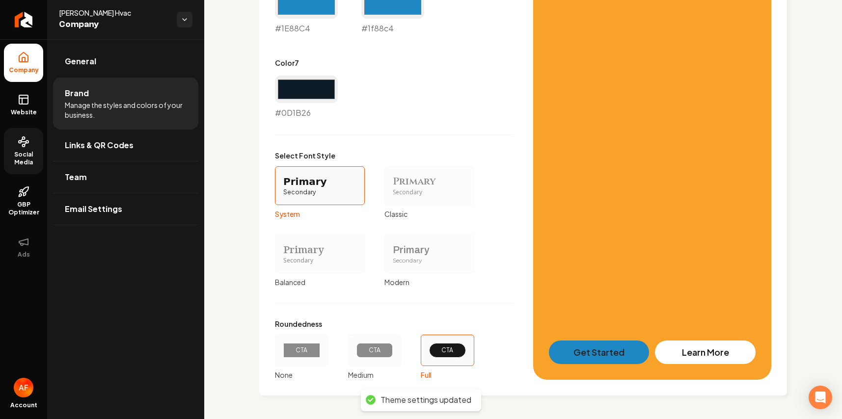
scroll to position [800, 0]
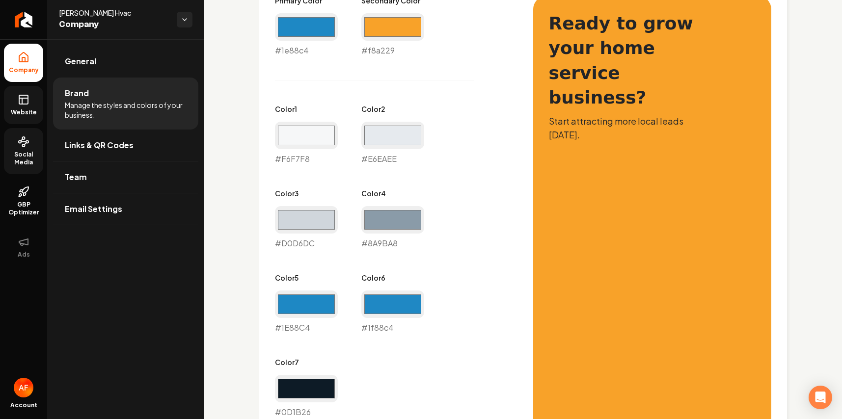
click at [10, 119] on link "Website" at bounding box center [23, 105] width 39 height 38
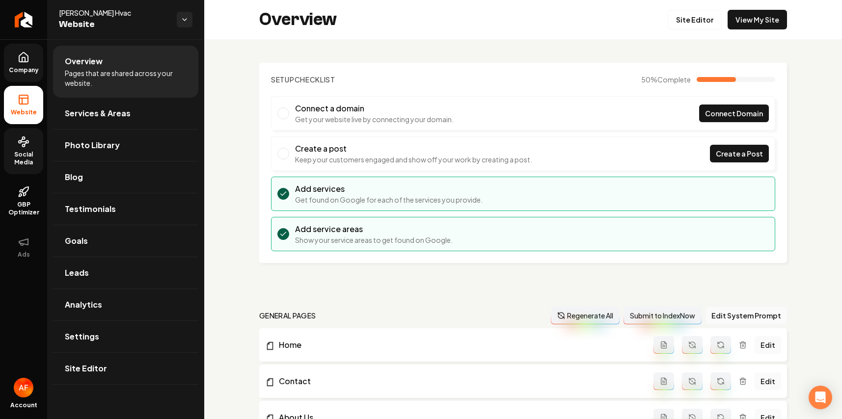
drag, startPoint x: 742, startPoint y: 37, endPoint x: 745, endPoint y: 31, distance: 6.2
click at [568, 33] on div "Overview Site Editor View My Site" at bounding box center [523, 19] width 638 height 39
click at [568, 21] on link "View My Site" at bounding box center [756, 20] width 59 height 20
click at [24, 23] on icon "Return to dashboard" at bounding box center [24, 20] width 16 height 16
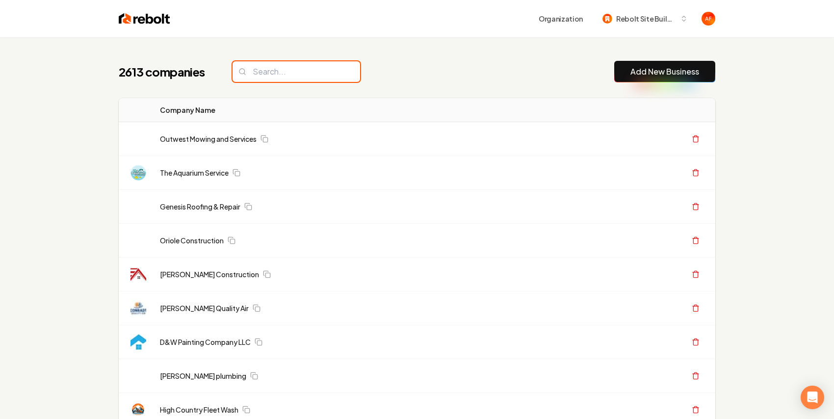
click at [299, 63] on input "search" at bounding box center [297, 71] width 128 height 21
click at [299, 65] on input "search" at bounding box center [297, 71] width 128 height 21
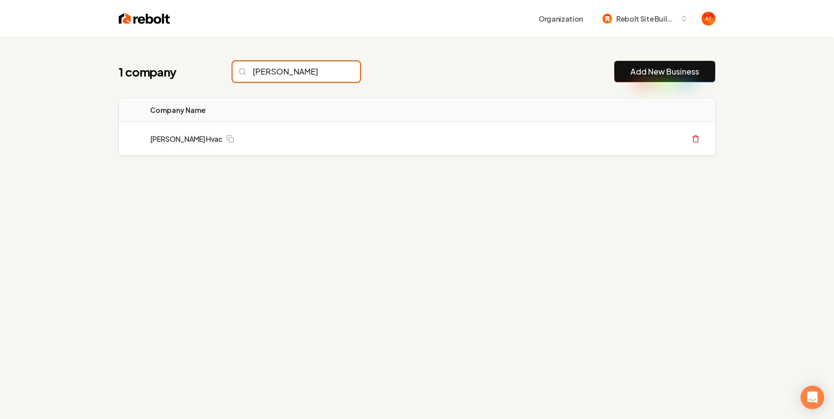
type input "peter"
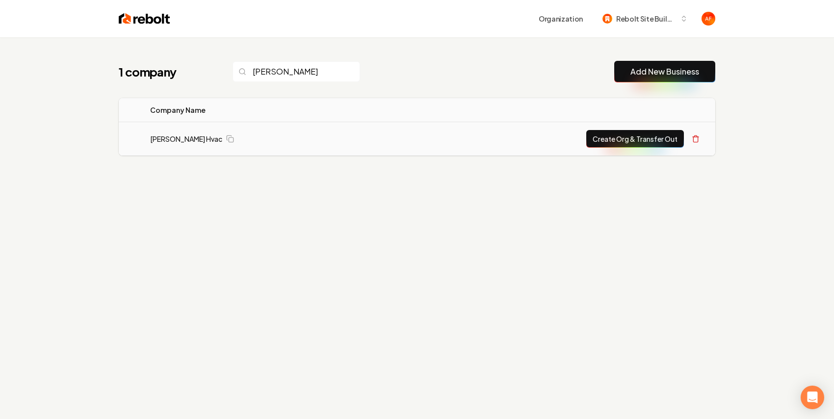
click at [568, 141] on button "Create Org & Transfer Out" at bounding box center [636, 139] width 98 height 18
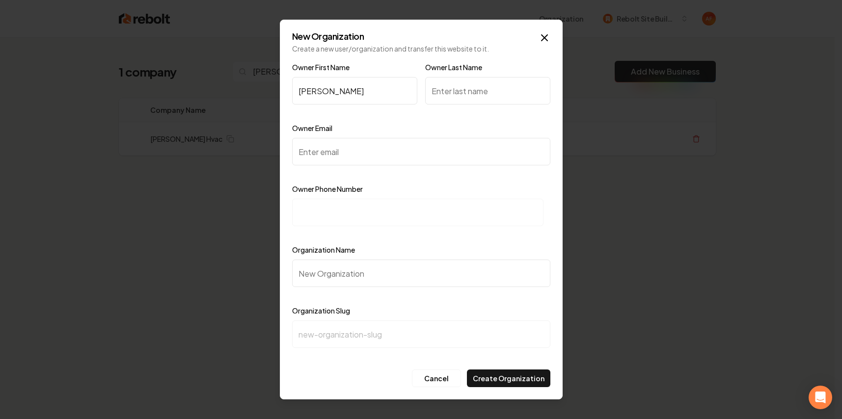
type input "Zack"
type input "Peterson"
drag, startPoint x: 324, startPoint y: 139, endPoint x: 324, endPoint y: 161, distance: 22.6
click at [324, 140] on input "Owner Email" at bounding box center [421, 151] width 258 height 27
paste input "petersonhvac@gmail.com"
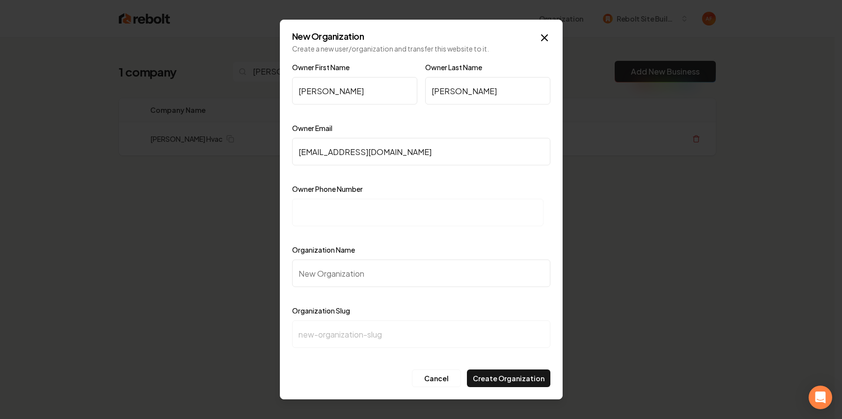
type input "petersonhvac@gmail.com"
click at [335, 207] on input at bounding box center [417, 212] width 251 height 27
paste input "+1 (801) 388-1913"
type input "+1 (801) 388-1913"
click at [396, 276] on input "Organization Name" at bounding box center [421, 273] width 258 height 27
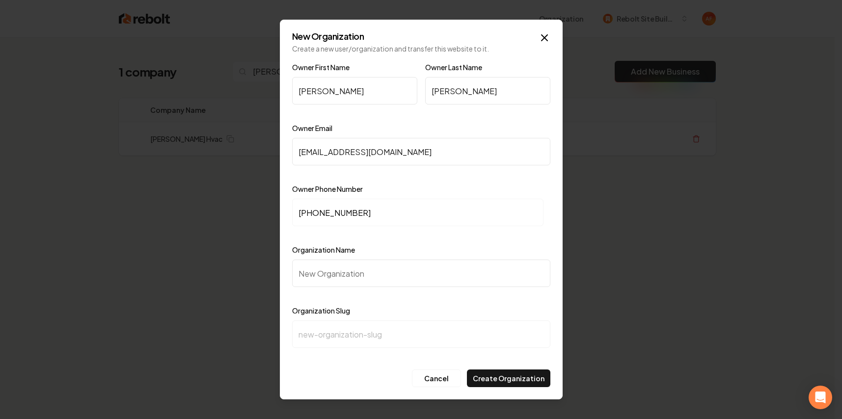
paste input "Peterson Hvac"
type input "Peterson Hvac"
type input "peterson-hvac"
type input "Peterson Hvac"
click at [544, 32] on icon "button" at bounding box center [544, 38] width 12 height 12
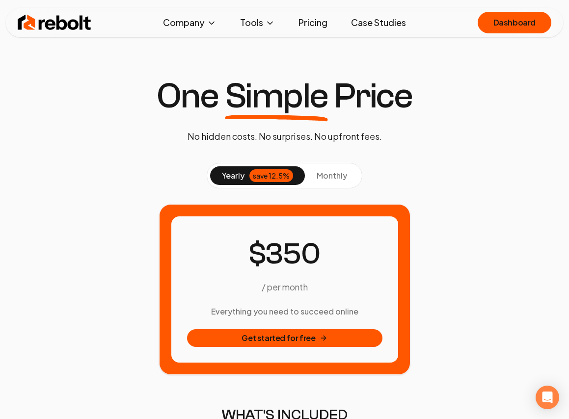
scroll to position [840, 0]
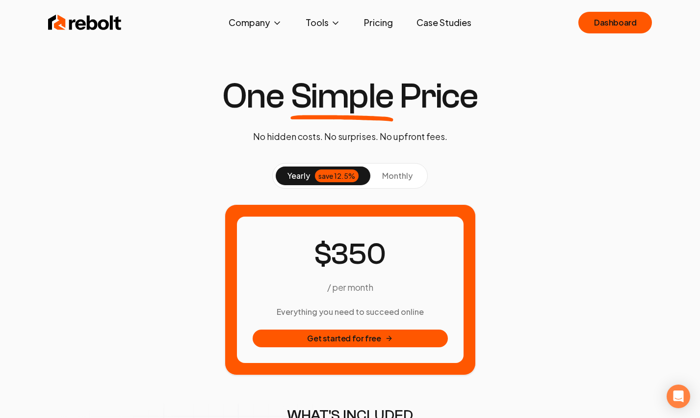
click at [456, 21] on link "Case Studies" at bounding box center [444, 23] width 71 height 20
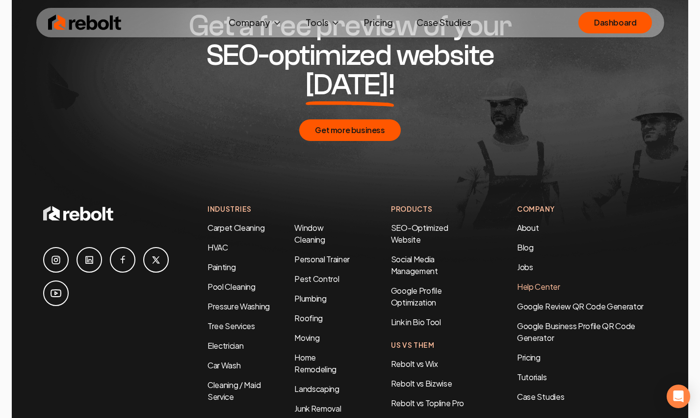
scroll to position [2008, 0]
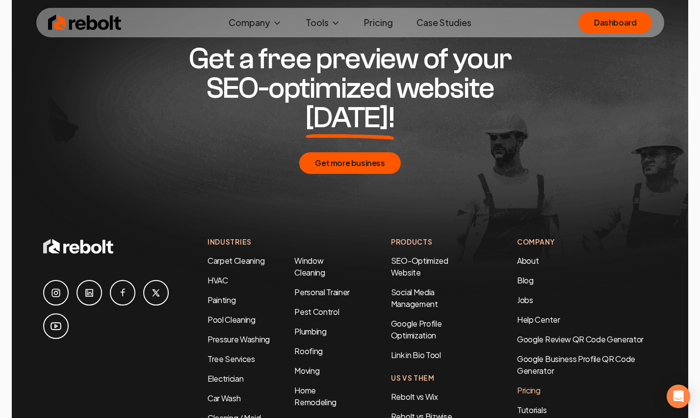
click at [530, 384] on link "Pricing" at bounding box center [587, 390] width 140 height 12
